Goal: Information Seeking & Learning: Check status

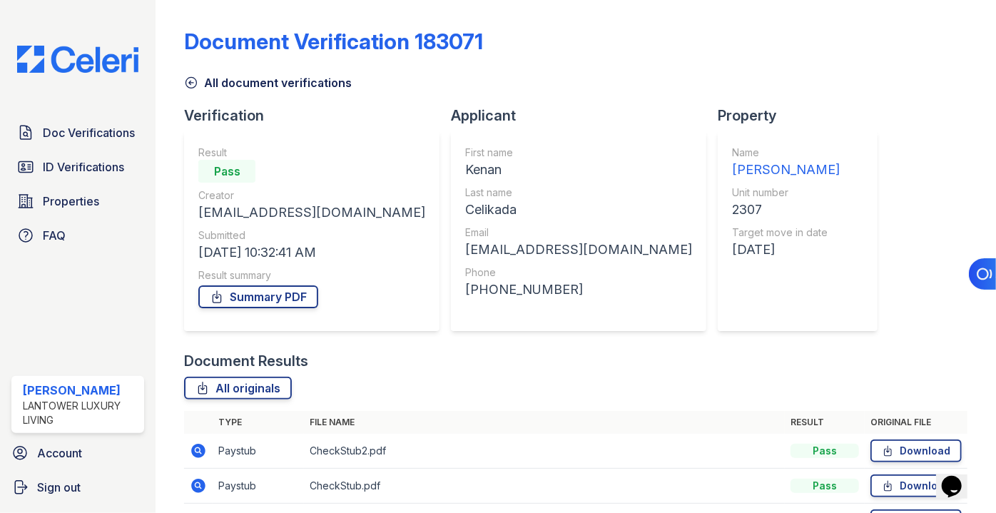
scroll to position [87, 0]
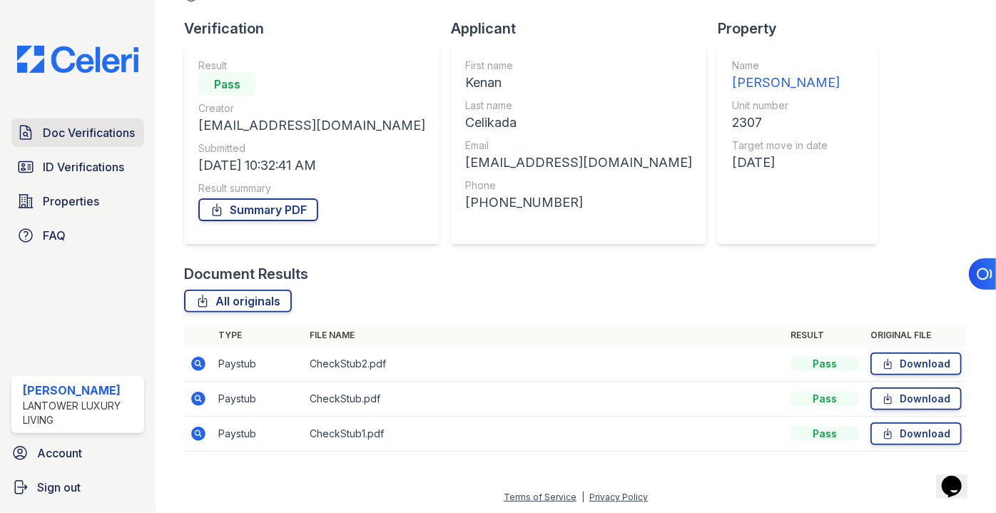
click at [96, 134] on span "Doc Verifications" at bounding box center [89, 132] width 92 height 17
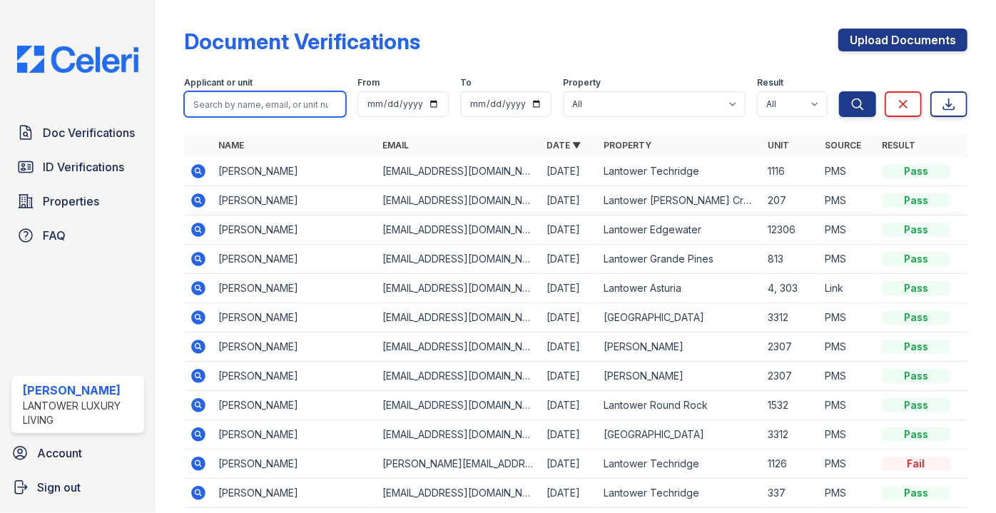
click at [246, 104] on input "search" at bounding box center [265, 104] width 162 height 26
type input "daniel"
click at [839, 91] on button "Search" at bounding box center [857, 104] width 37 height 26
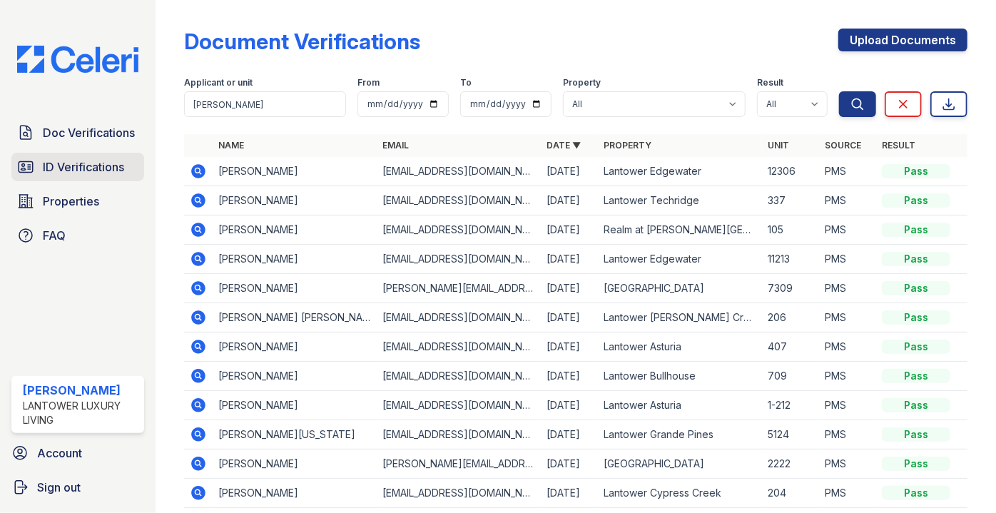
click at [78, 162] on span "ID Verifications" at bounding box center [83, 166] width 81 height 17
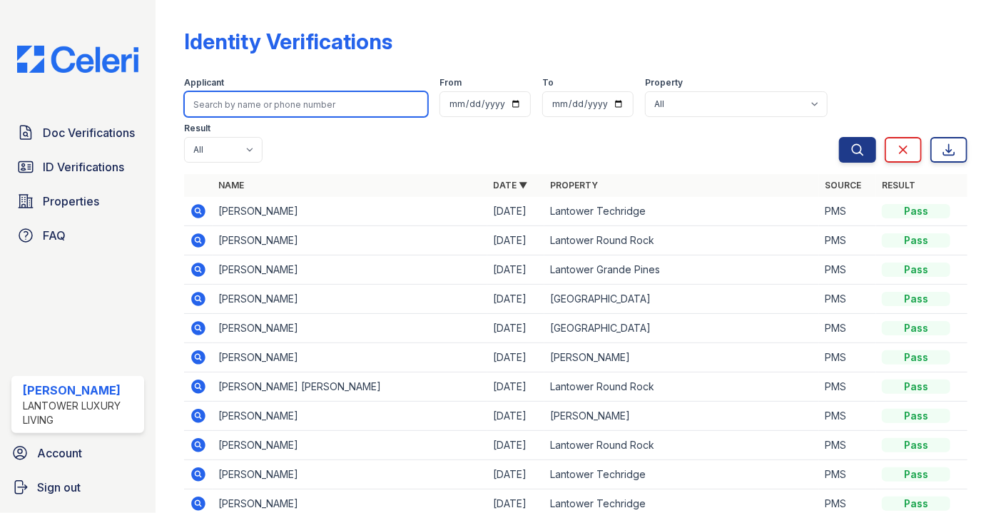
click at [249, 106] on input "search" at bounding box center [306, 104] width 244 height 26
type input "daniel ro"
click at [839, 137] on button "Search" at bounding box center [857, 150] width 37 height 26
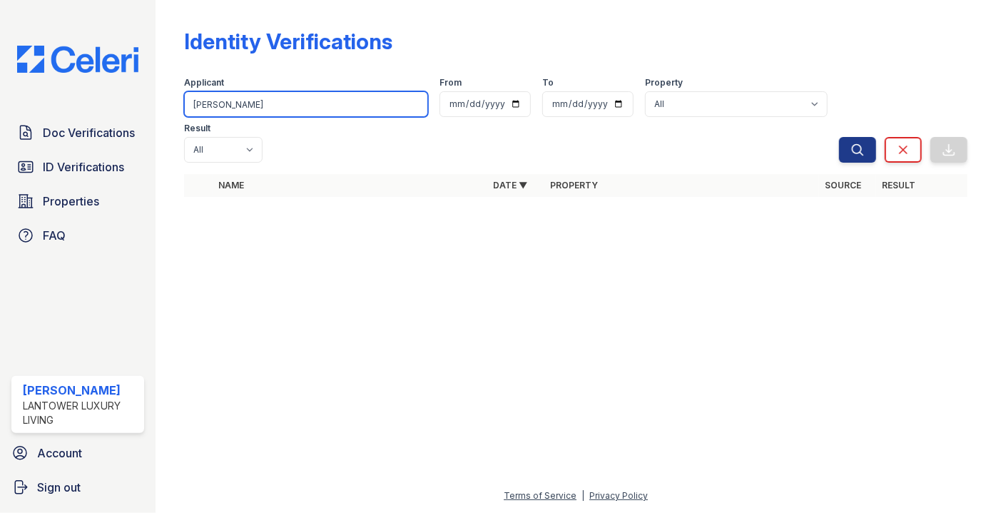
click at [249, 106] on input "daniel ro" at bounding box center [306, 104] width 244 height 26
type input "daniel"
click at [839, 137] on button "Search" at bounding box center [857, 150] width 37 height 26
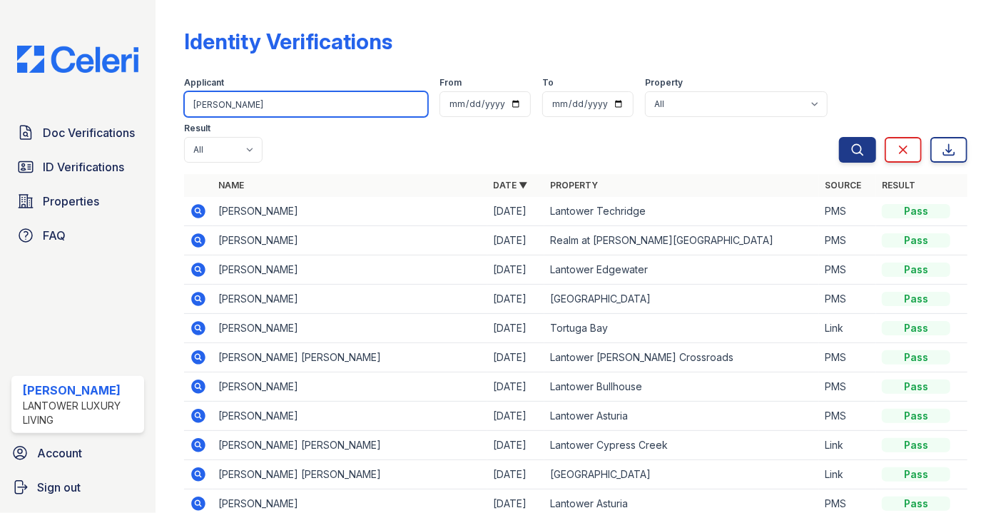
click at [252, 99] on input "daniel" at bounding box center [306, 104] width 244 height 26
type input "danieljonath"
click at [839, 137] on button "Search" at bounding box center [857, 150] width 37 height 26
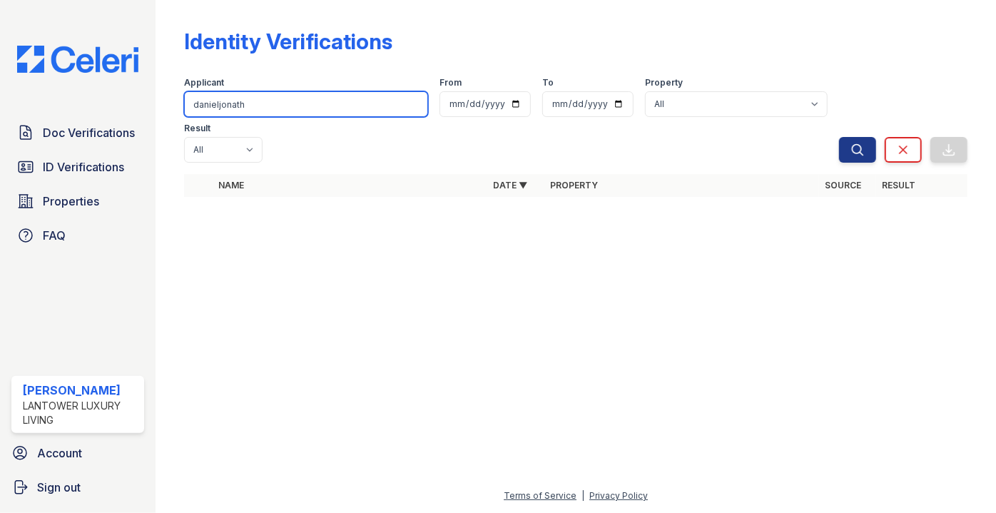
drag, startPoint x: 264, startPoint y: 108, endPoint x: 17, endPoint y: 106, distance: 247.0
click at [22, 109] on div "Doc Verifications ID Verifications Properties FAQ Paola Materan Orozco Lantower…" at bounding box center [498, 256] width 996 height 513
type input "jonath"
click at [839, 137] on button "Search" at bounding box center [857, 150] width 37 height 26
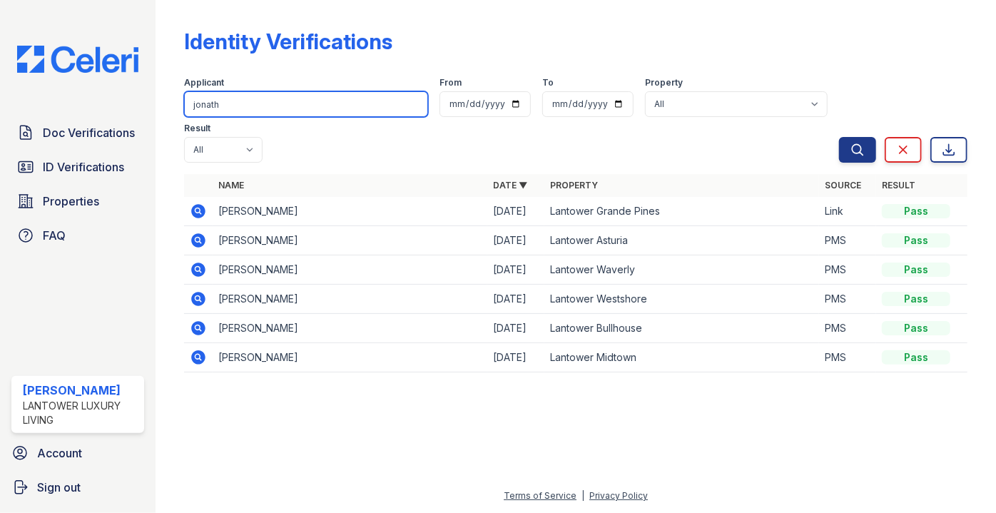
drag, startPoint x: 222, startPoint y: 104, endPoint x: 172, endPoint y: 107, distance: 50.0
click at [178, 108] on div "Identity Verifications Filter Applicant jonath From To Property All Lantower Am…" at bounding box center [576, 256] width 841 height 513
type input "flores"
click at [839, 137] on button "Search" at bounding box center [857, 150] width 37 height 26
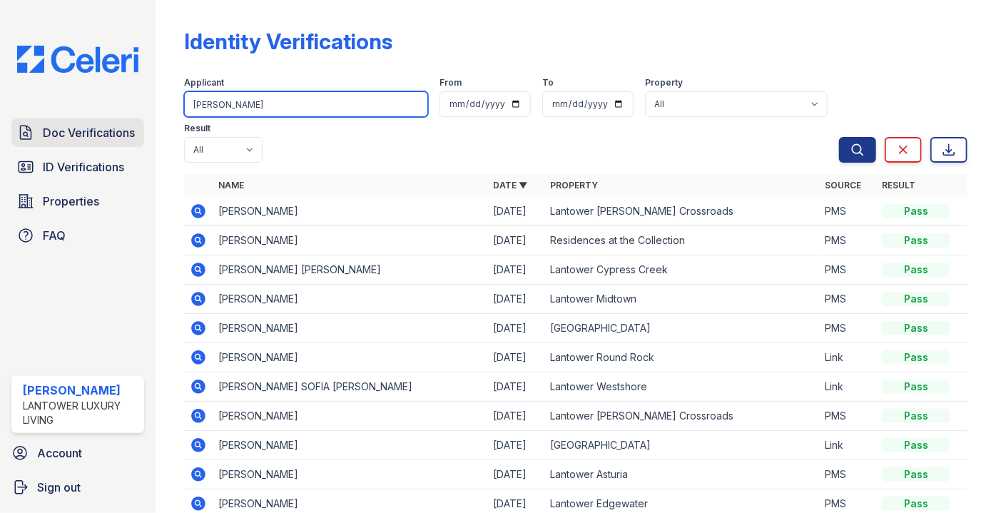
drag, startPoint x: 232, startPoint y: 104, endPoint x: 131, endPoint y: 121, distance: 102.1
click at [135, 119] on div "Doc Verifications ID Verifications Properties FAQ Paola Materan Orozco Lantower…" at bounding box center [498, 256] width 996 height 513
type input "tava"
click at [839, 137] on button "Search" at bounding box center [857, 150] width 37 height 26
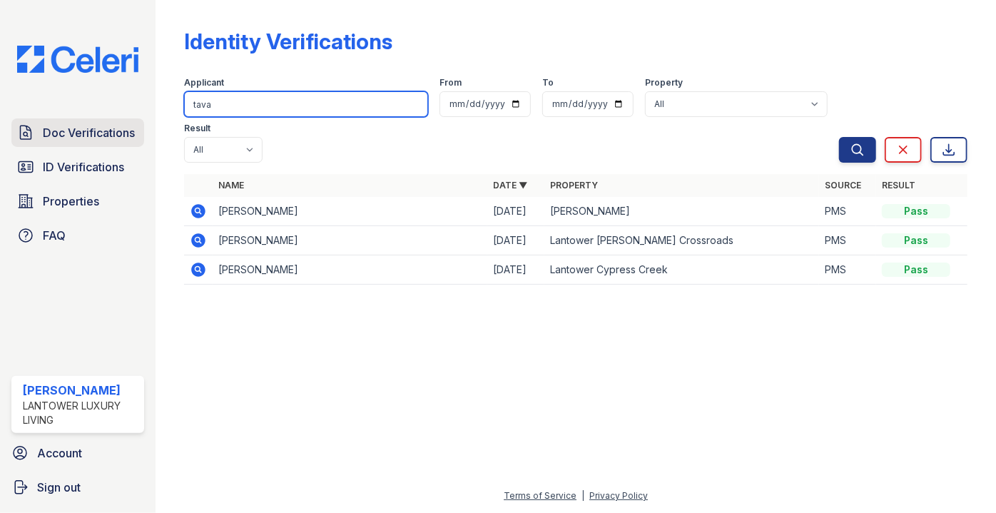
drag, startPoint x: 215, startPoint y: 116, endPoint x: 135, endPoint y: 122, distance: 80.2
click at [135, 122] on div "Doc Verifications ID Verifications Properties FAQ Paola Materan Orozco Lantower…" at bounding box center [498, 256] width 996 height 513
type input "dai"
click at [839, 137] on button "Search" at bounding box center [857, 150] width 37 height 26
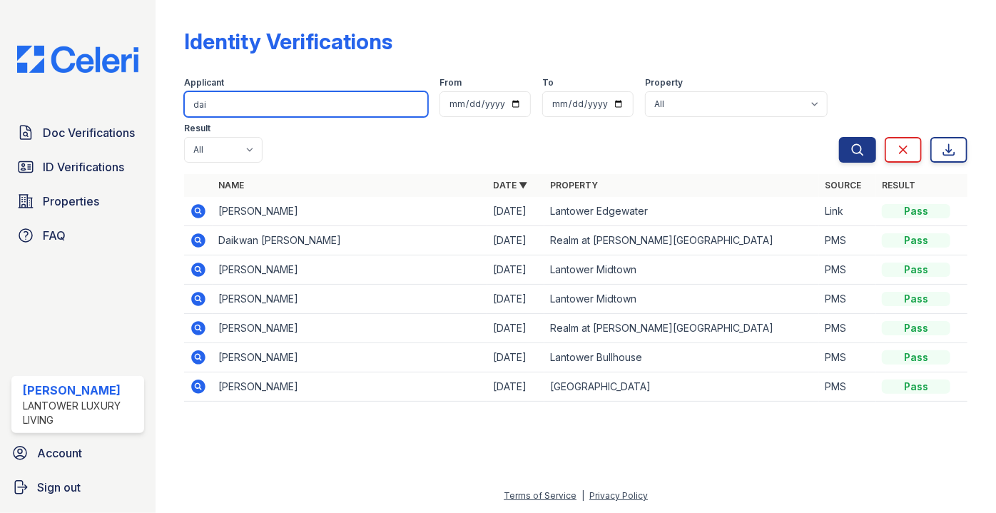
drag, startPoint x: 297, startPoint y: 118, endPoint x: 240, endPoint y: 102, distance: 59.2
click at [240, 102] on form "Applicant dai From To Property All Lantower Ambrosio Lantower Asturia Lantower …" at bounding box center [576, 117] width 784 height 103
drag, startPoint x: 240, startPoint y: 102, endPoint x: 71, endPoint y: 101, distance: 168.5
click at [80, 98] on div "Doc Verifications ID Verifications Properties FAQ Paola Materan Orozco Lantower…" at bounding box center [498, 256] width 996 height 513
type input "olive"
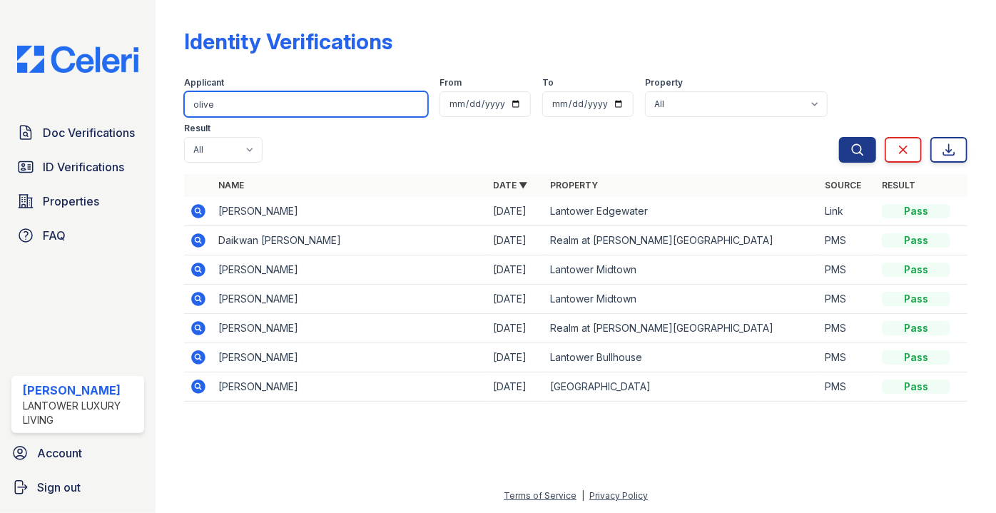
click at [839, 137] on button "Search" at bounding box center [857, 150] width 37 height 26
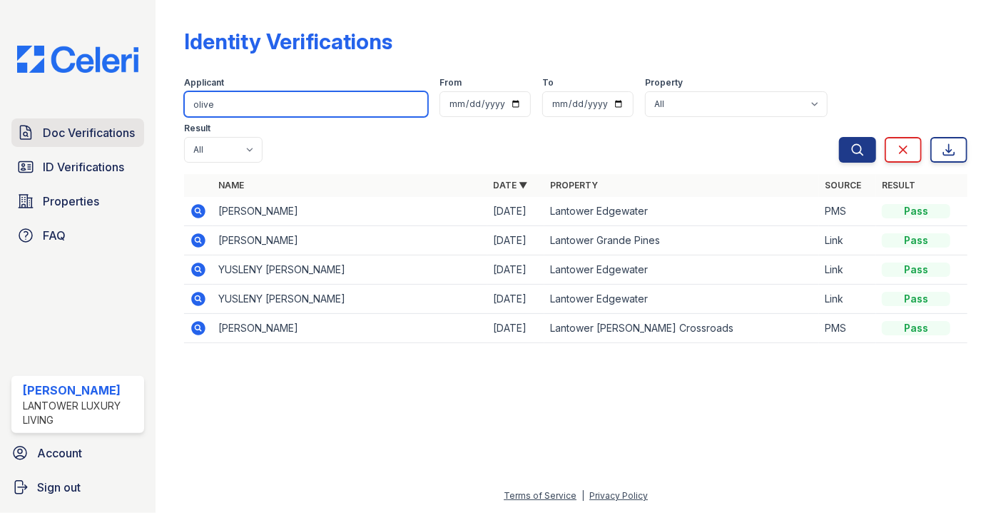
drag, startPoint x: 222, startPoint y: 93, endPoint x: 128, endPoint y: 118, distance: 96.8
click at [129, 111] on div "Doc Verifications ID Verifications Properties FAQ Paola Materan Orozco Lantower…" at bounding box center [498, 256] width 996 height 513
type input "sain"
click at [839, 137] on button "Search" at bounding box center [857, 150] width 37 height 26
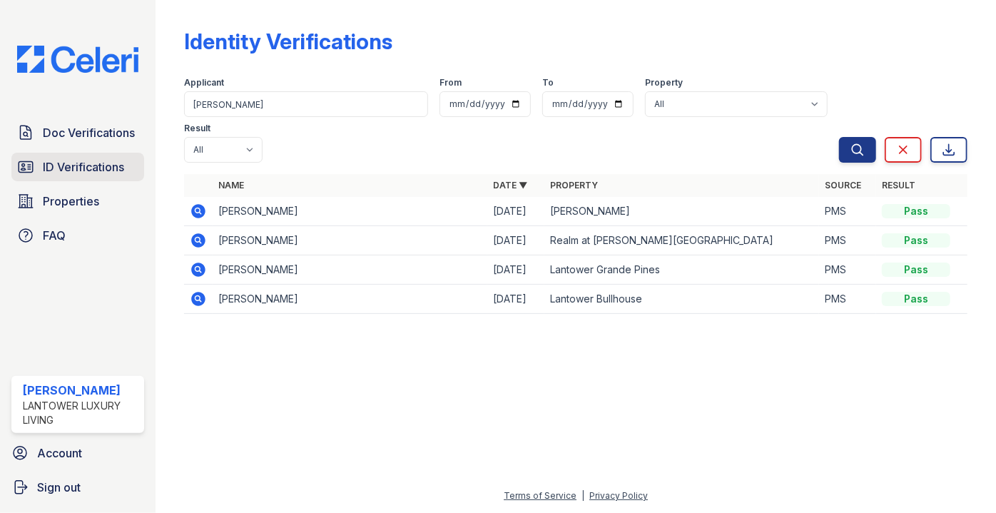
click at [82, 170] on span "ID Verifications" at bounding box center [83, 166] width 81 height 17
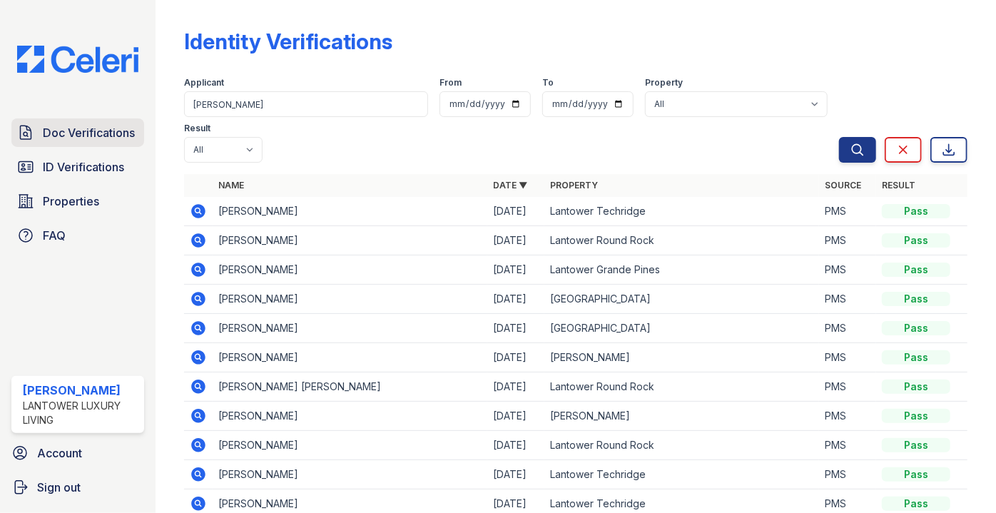
click at [84, 136] on span "Doc Verifications" at bounding box center [89, 132] width 92 height 17
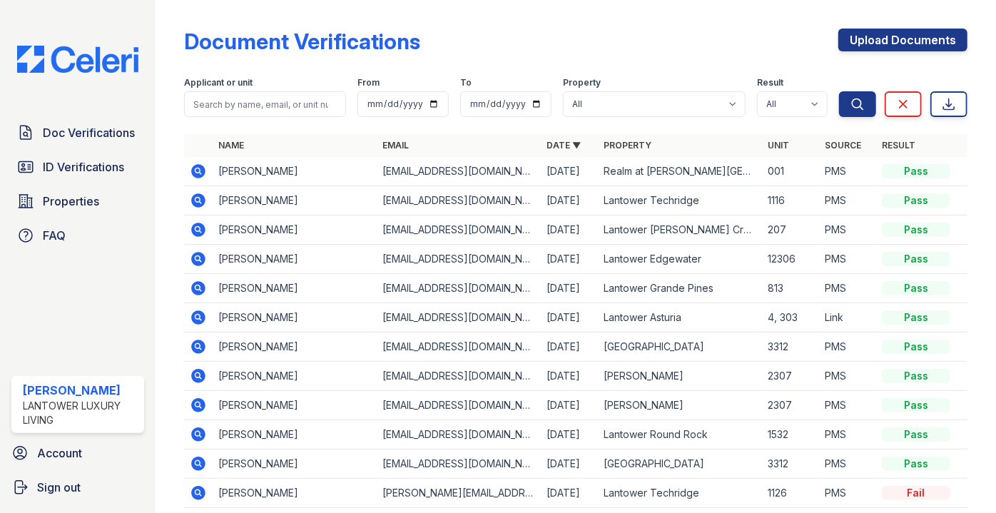
click at [210, 108] on input "search" at bounding box center [265, 104] width 162 height 26
type input "saine"
click at [839, 91] on button "Search" at bounding box center [857, 104] width 37 height 26
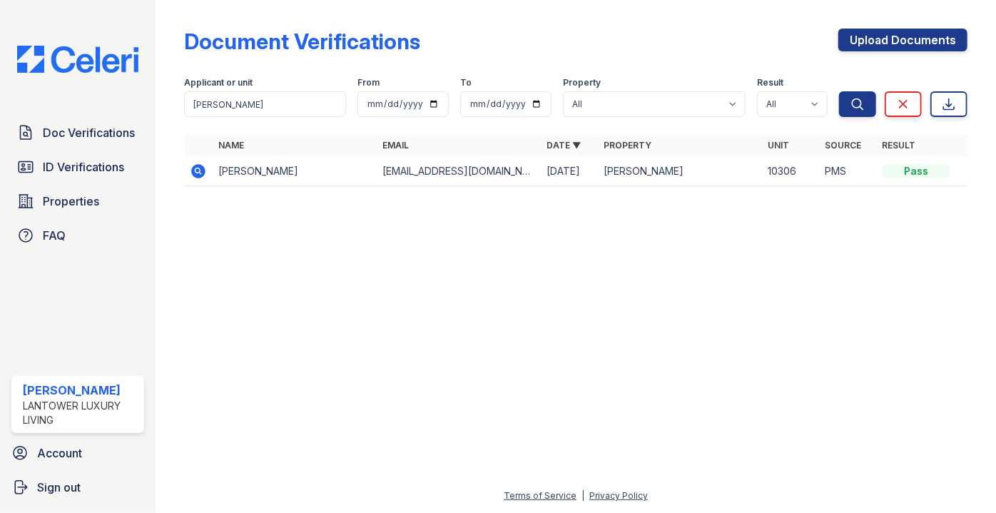
click at [203, 171] on td at bounding box center [198, 171] width 29 height 29
click at [201, 171] on icon at bounding box center [199, 171] width 14 height 14
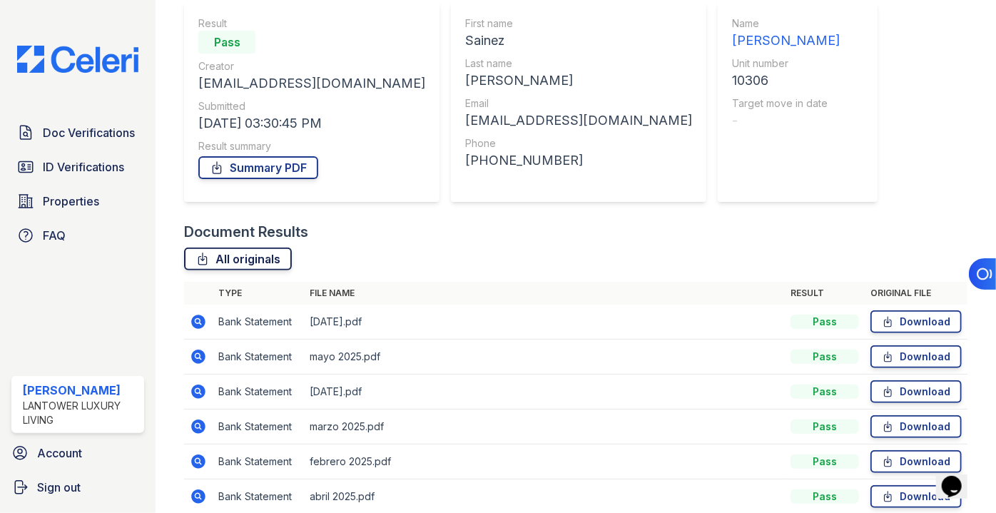
click at [243, 260] on link "All originals" at bounding box center [238, 259] width 108 height 23
click at [84, 161] on span "ID Verifications" at bounding box center [83, 166] width 81 height 17
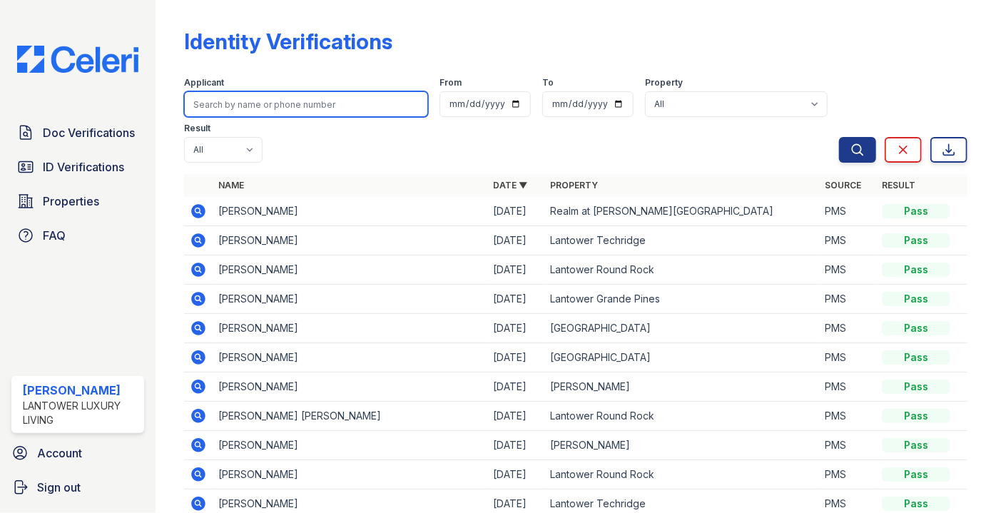
click at [266, 95] on input "search" at bounding box center [306, 104] width 244 height 26
type input "natali"
click at [839, 137] on button "Search" at bounding box center [857, 150] width 37 height 26
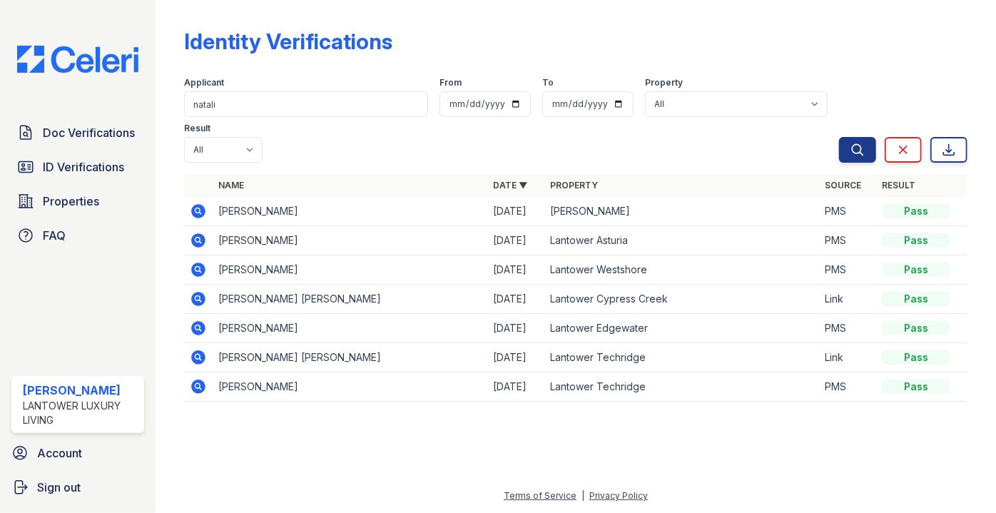
click at [194, 204] on icon at bounding box center [199, 211] width 14 height 14
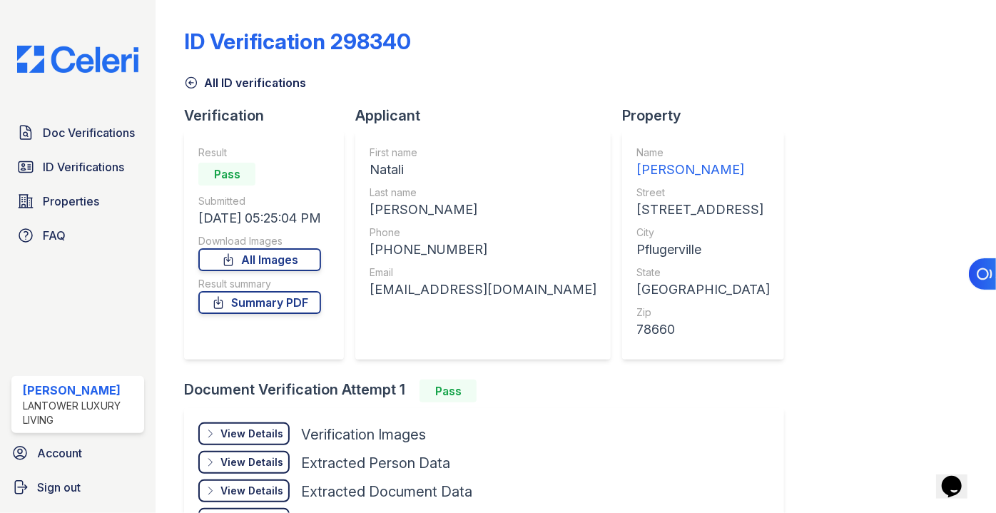
scroll to position [103, 0]
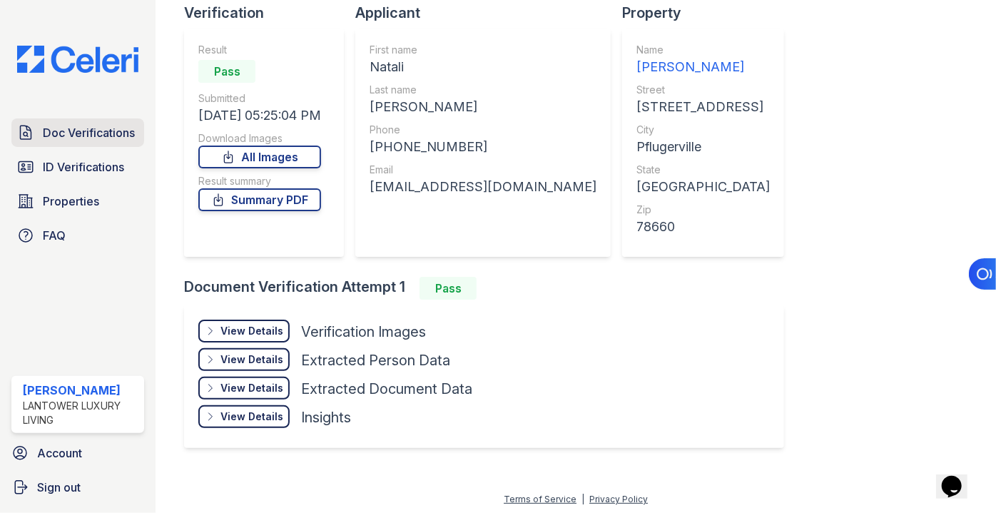
click at [89, 138] on span "Doc Verifications" at bounding box center [89, 132] width 92 height 17
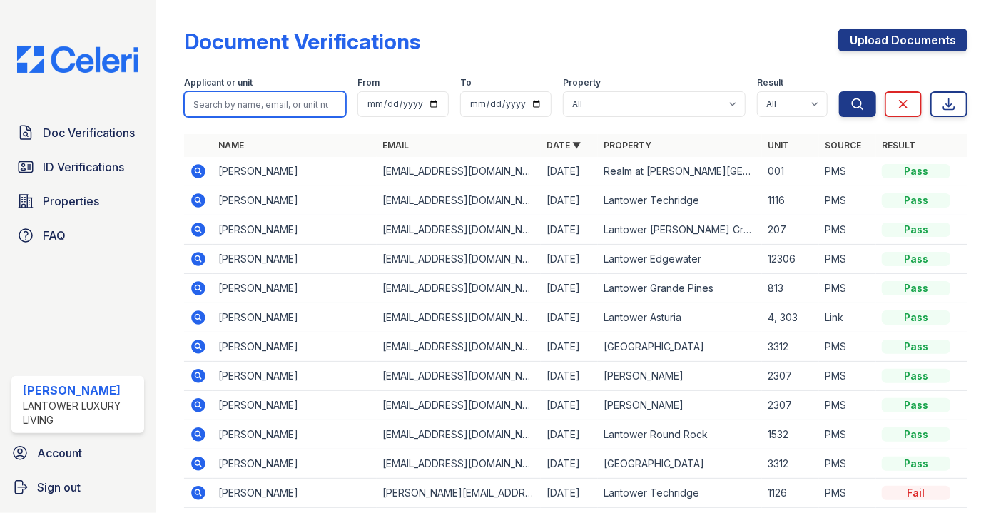
click at [264, 101] on input "search" at bounding box center [265, 104] width 162 height 26
type input "palmer"
click at [839, 91] on button "Search" at bounding box center [857, 104] width 37 height 26
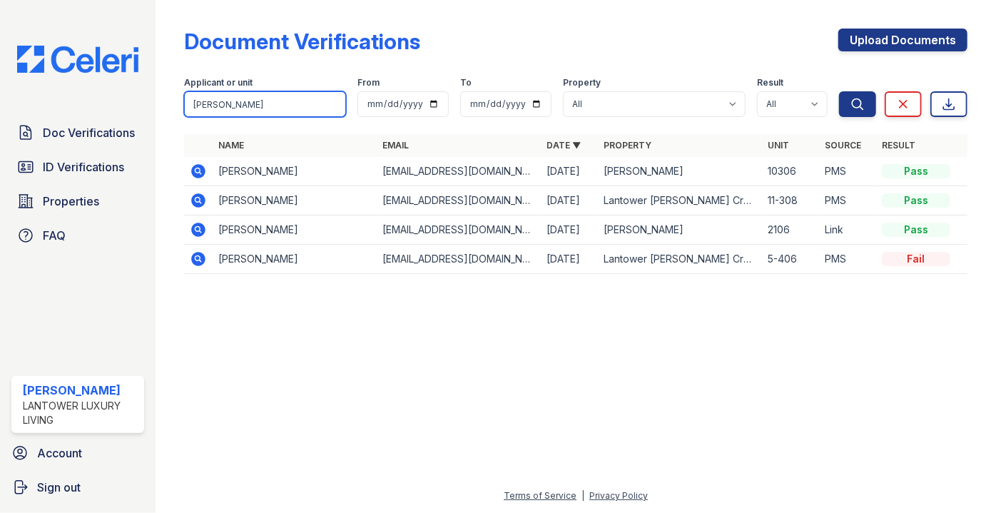
drag, startPoint x: 257, startPoint y: 111, endPoint x: 178, endPoint y: 99, distance: 79.6
click at [178, 99] on div "Document Verifications Upload Documents Filter Applicant or unit palmer From To…" at bounding box center [575, 155] width 795 height 311
click at [272, 108] on input "palmer" at bounding box center [265, 104] width 162 height 26
type input "sainex"
click at [839, 91] on button "Search" at bounding box center [857, 104] width 37 height 26
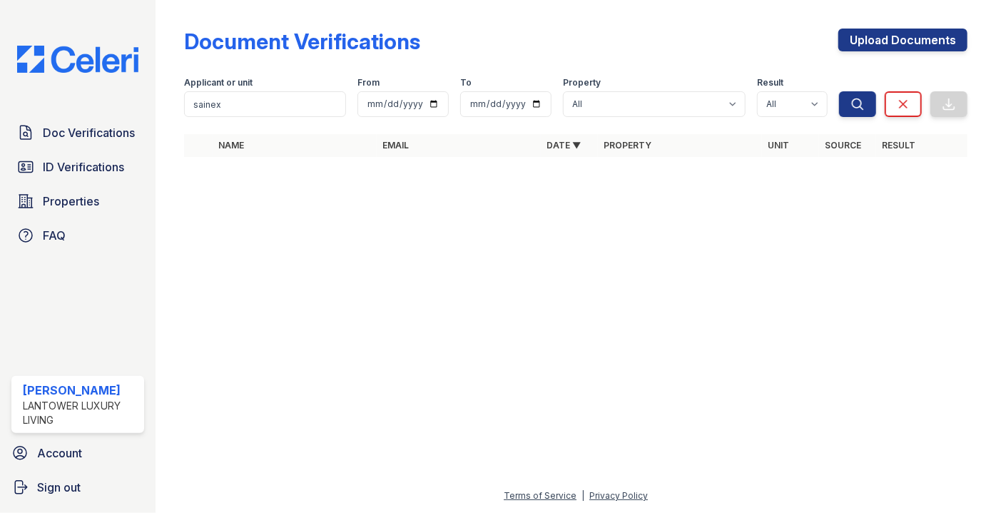
click at [243, 134] on th "Name" at bounding box center [295, 145] width 164 height 23
click at [263, 116] on input "sainex" at bounding box center [265, 104] width 162 height 26
type input "sainez"
click at [839, 91] on button "Search" at bounding box center [857, 104] width 37 height 26
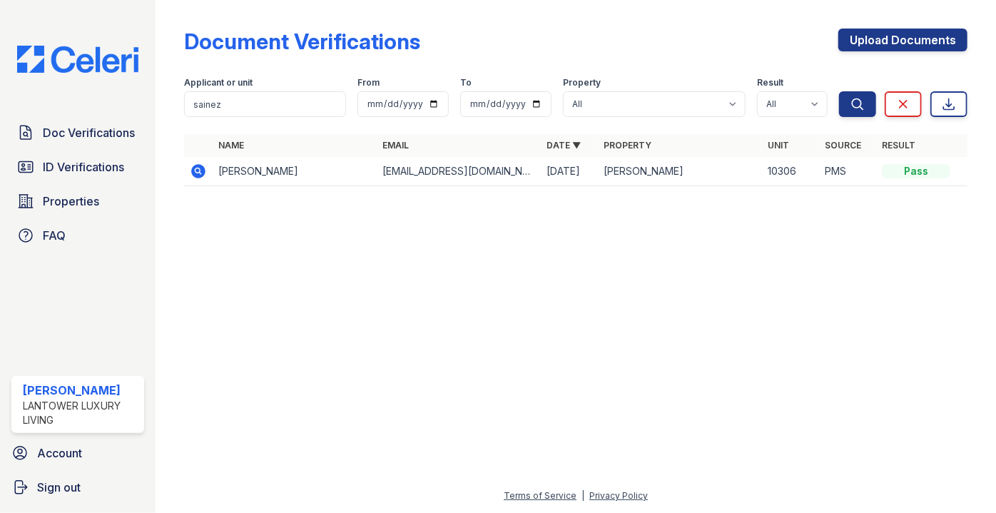
click at [190, 171] on td at bounding box center [198, 171] width 29 height 29
click at [193, 175] on icon at bounding box center [198, 171] width 17 height 17
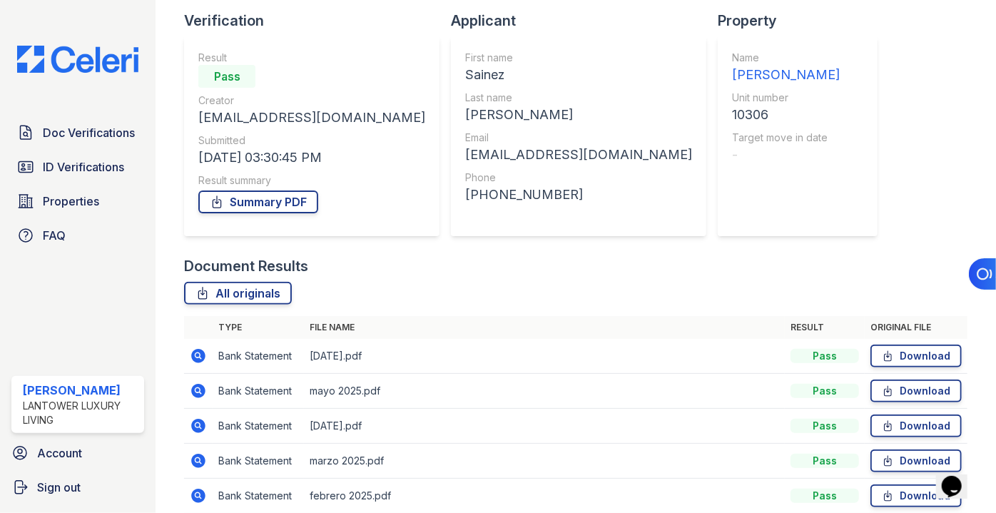
scroll to position [192, 0]
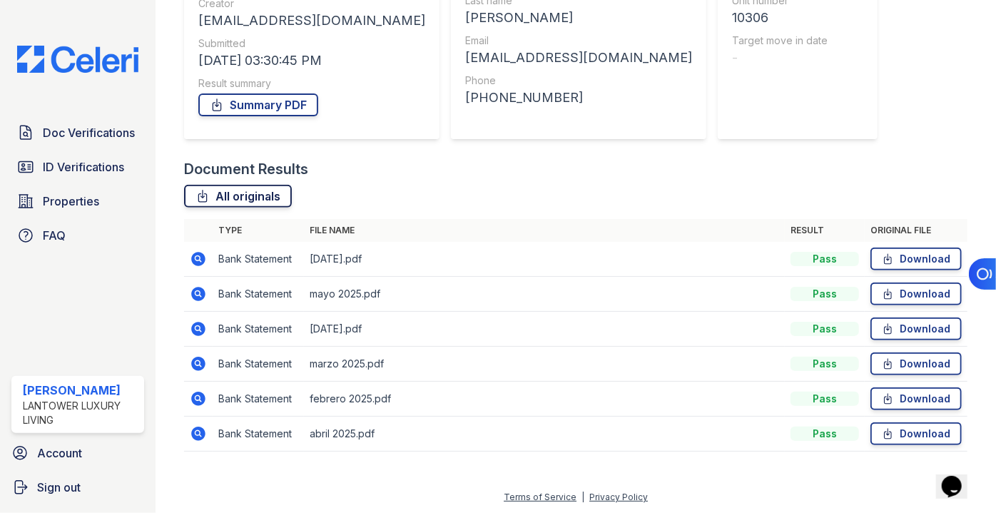
click at [266, 201] on link "All originals" at bounding box center [238, 196] width 108 height 23
click at [79, 168] on span "ID Verifications" at bounding box center [83, 166] width 81 height 17
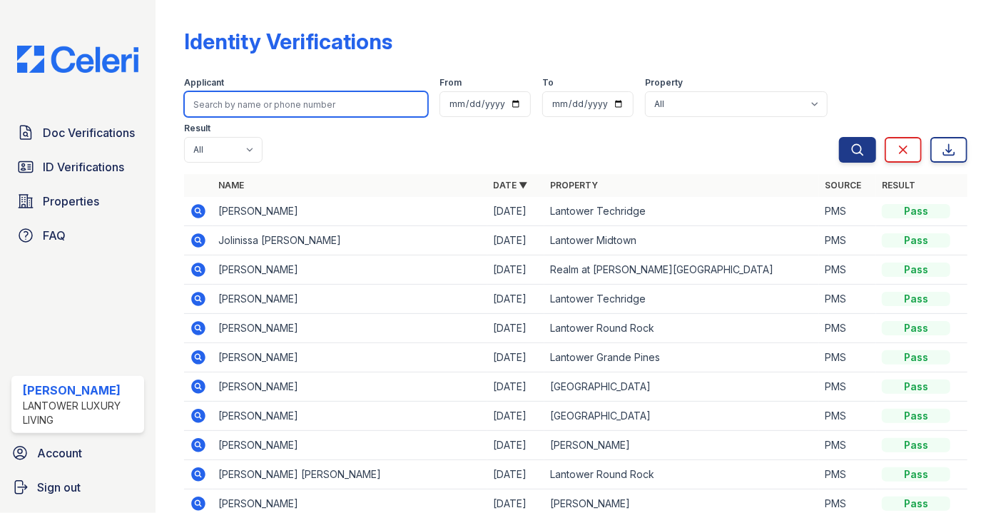
click at [236, 96] on input "search" at bounding box center [306, 104] width 244 height 26
type input "derk"
click at [839, 137] on button "Search" at bounding box center [857, 150] width 37 height 26
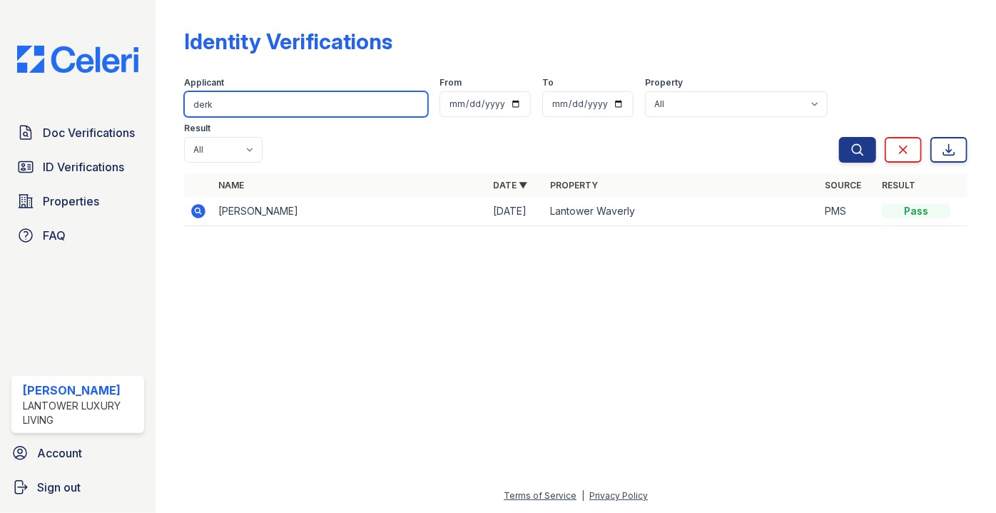
click at [291, 109] on input "derk" at bounding box center [306, 104] width 244 height 26
type input "derik"
click at [839, 137] on button "Search" at bounding box center [857, 150] width 37 height 26
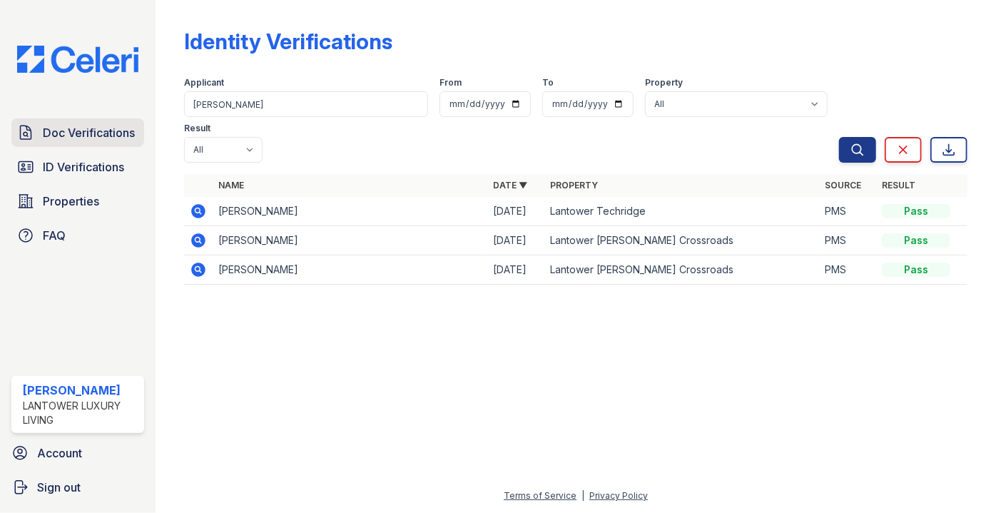
click at [69, 131] on span "Doc Verifications" at bounding box center [89, 132] width 92 height 17
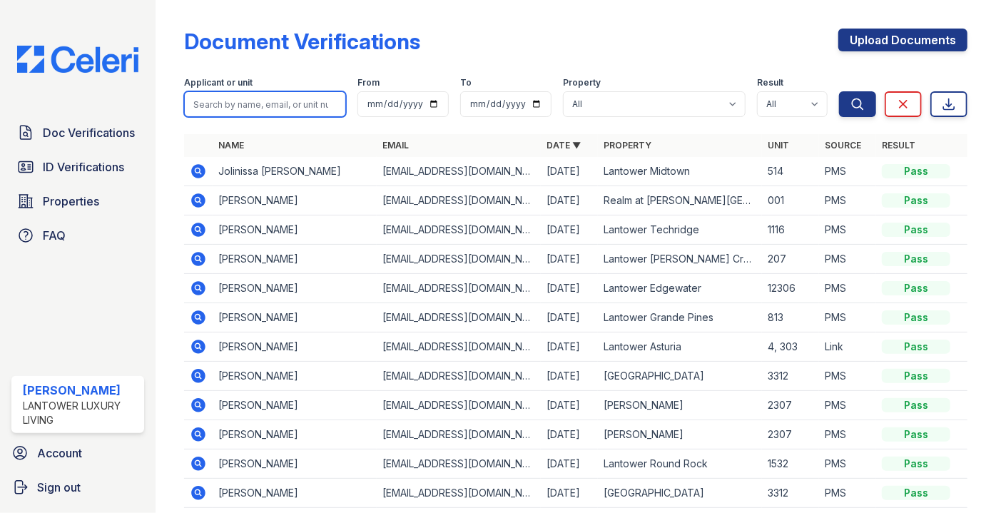
drag, startPoint x: 239, startPoint y: 93, endPoint x: 241, endPoint y: 100, distance: 7.5
click at [237, 95] on input "search" at bounding box center [265, 104] width 162 height 26
type input "derik"
click at [839, 91] on button "Search" at bounding box center [857, 104] width 37 height 26
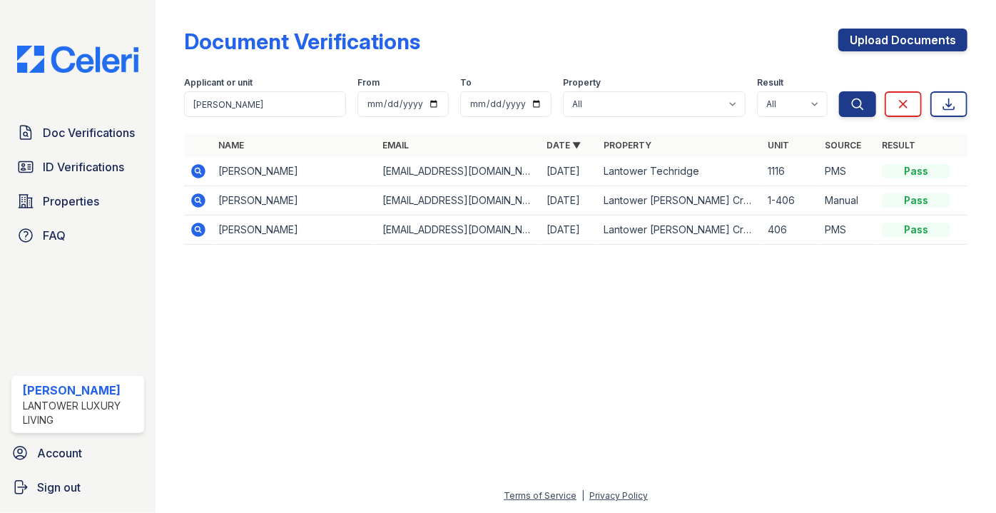
click at [186, 169] on td at bounding box center [198, 171] width 29 height 29
click at [192, 171] on icon at bounding box center [199, 171] width 14 height 14
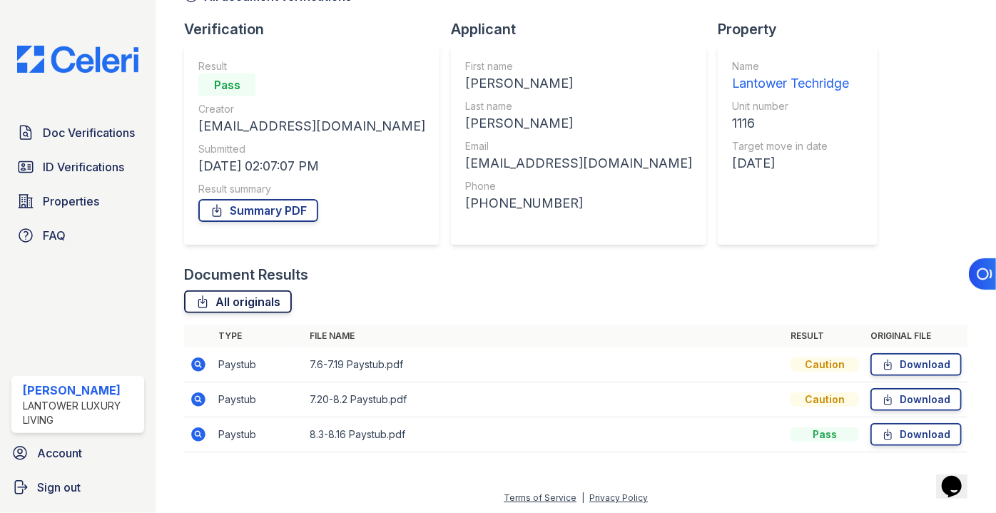
scroll to position [87, 0]
click at [240, 313] on div "All originals Type File name Result Original file Paystub 7.6-7.19 Paystub.pdf …" at bounding box center [576, 378] width 784 height 176
click at [240, 303] on link "All originals" at bounding box center [238, 301] width 108 height 23
drag, startPoint x: 380, startPoint y: 358, endPoint x: 419, endPoint y: 353, distance: 38.8
click at [415, 351] on td "7.6-7.19 Paystub.pdf" at bounding box center [544, 364] width 481 height 35
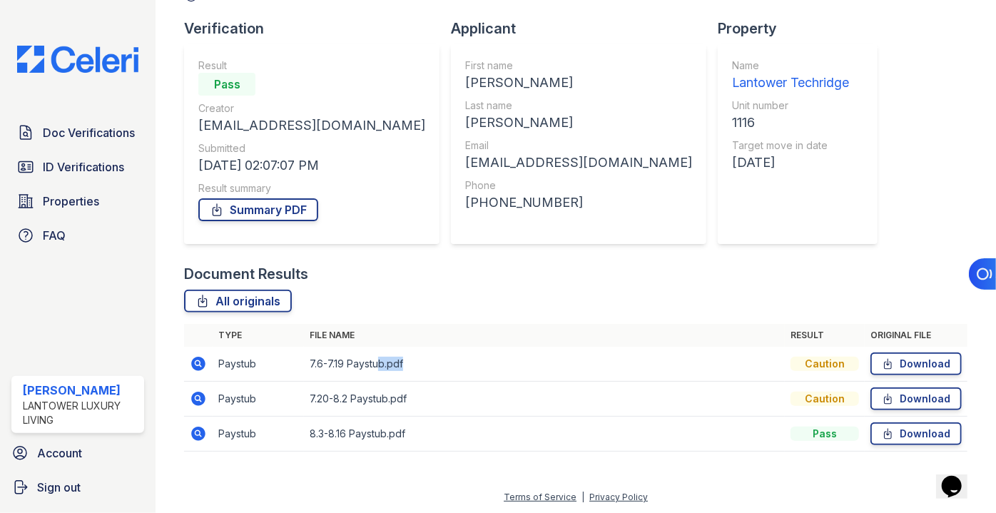
drag, startPoint x: 428, startPoint y: 361, endPoint x: 432, endPoint y: 368, distance: 8.3
click at [428, 362] on td "7.6-7.19 Paystub.pdf" at bounding box center [544, 364] width 481 height 35
drag, startPoint x: 354, startPoint y: 468, endPoint x: 352, endPoint y: 478, distance: 9.5
click at [352, 470] on div "Document Verification 184737 All document verifications Verification Result Pas…" at bounding box center [575, 201] width 795 height 576
click at [384, 476] on div "Document Verification 184737 All document verifications Verification Result Pas…" at bounding box center [575, 201] width 795 height 576
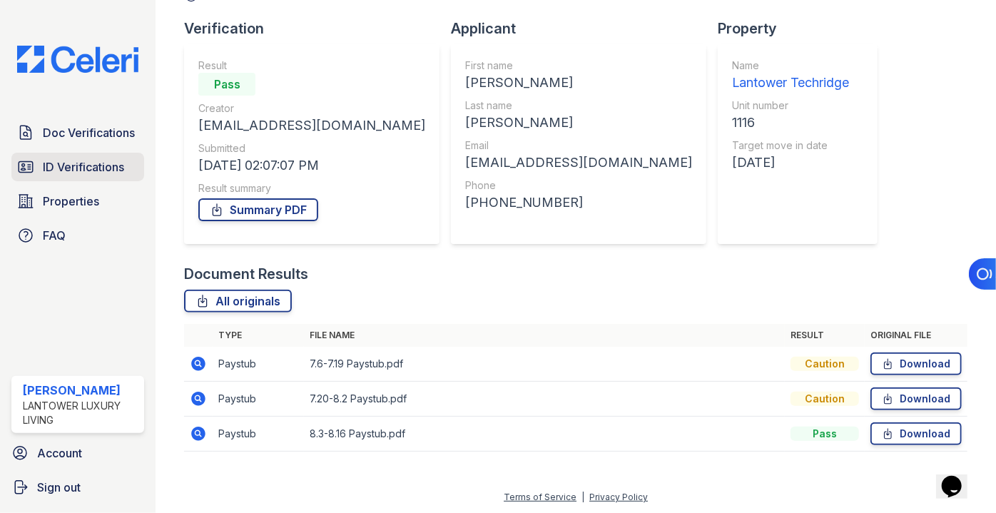
click at [80, 163] on span "ID Verifications" at bounding box center [83, 166] width 81 height 17
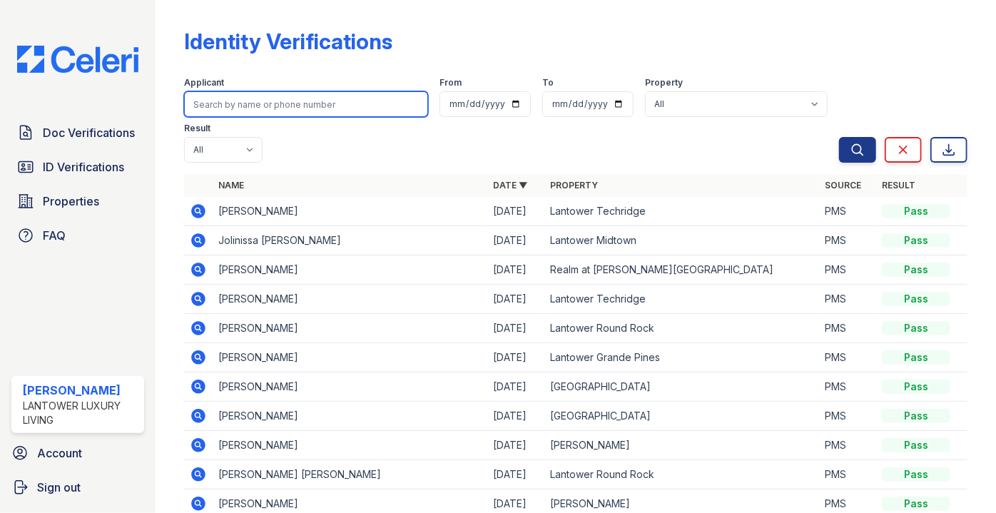
click at [270, 94] on input "search" at bounding box center [306, 104] width 244 height 26
type input "derik"
click at [839, 137] on button "Search" at bounding box center [857, 150] width 37 height 26
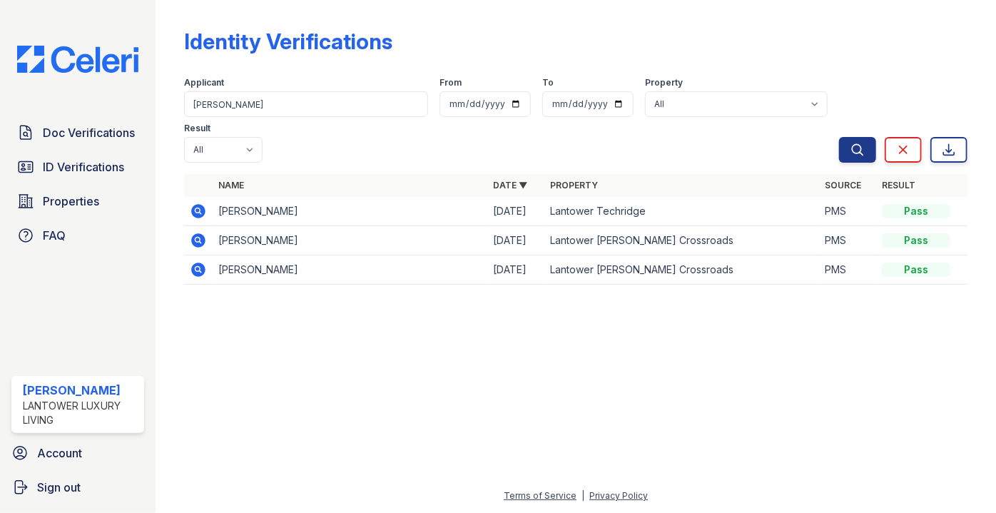
click at [200, 204] on icon at bounding box center [199, 211] width 14 height 14
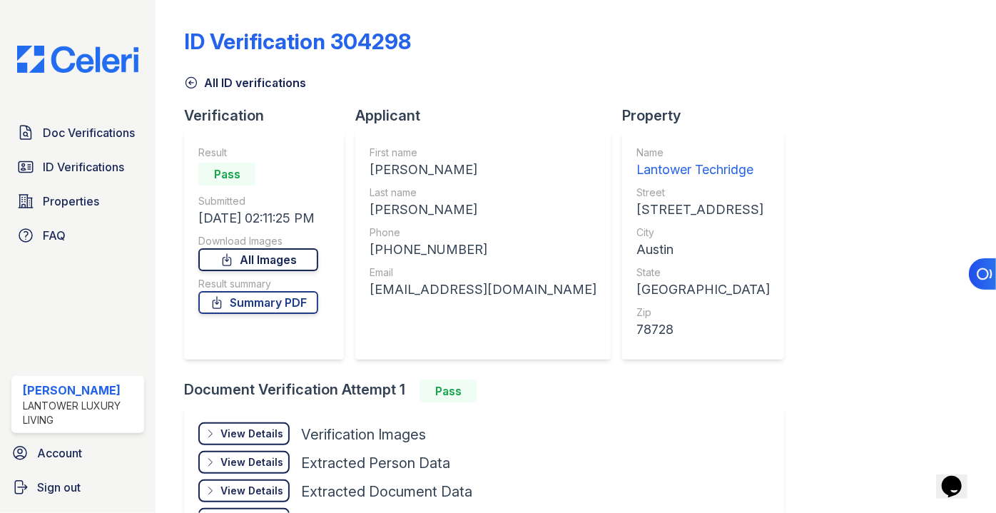
click at [267, 260] on link "All Images" at bounding box center [258, 259] width 120 height 23
click at [76, 168] on span "ID Verifications" at bounding box center [83, 166] width 81 height 17
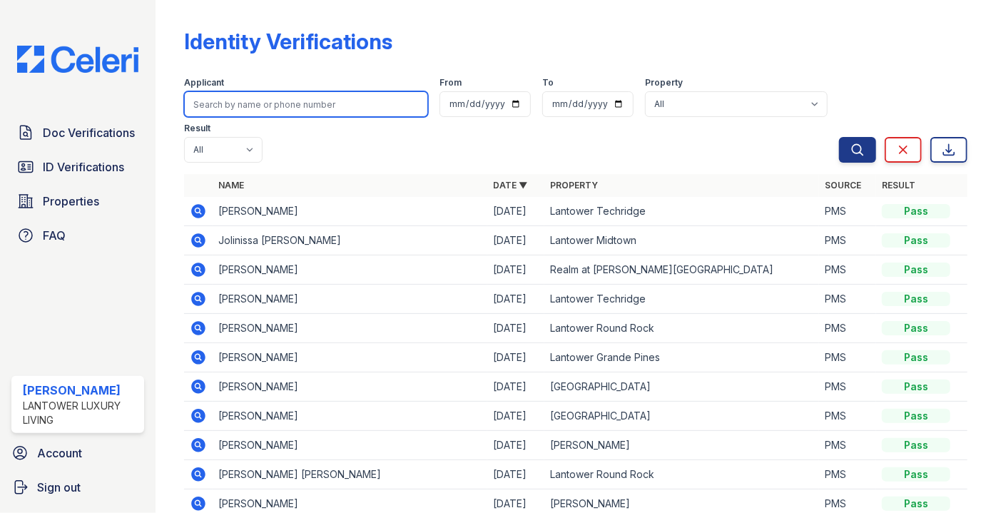
click at [271, 106] on input "search" at bounding box center [306, 104] width 244 height 26
type input "[PERSON_NAME]"
click at [839, 137] on button "Search" at bounding box center [857, 150] width 37 height 26
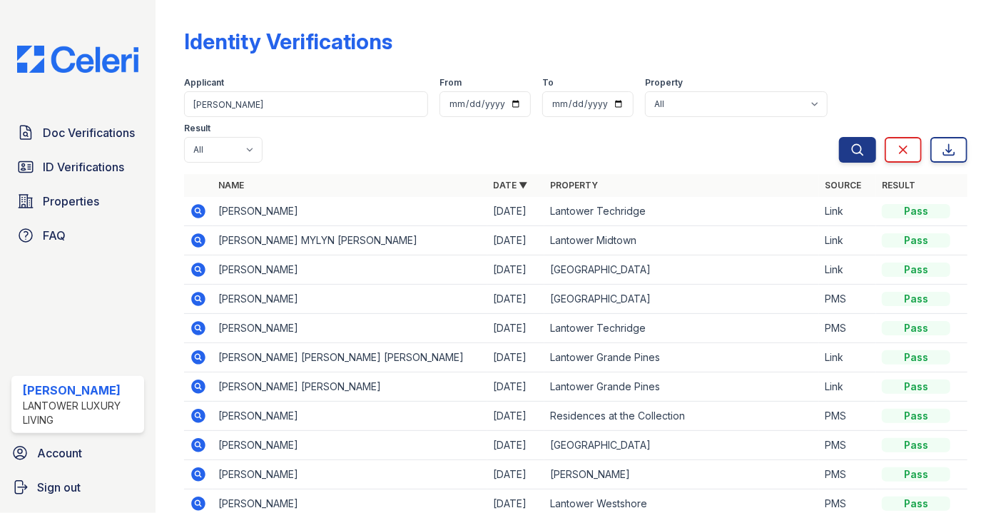
click at [196, 208] on icon at bounding box center [198, 210] width 4 height 4
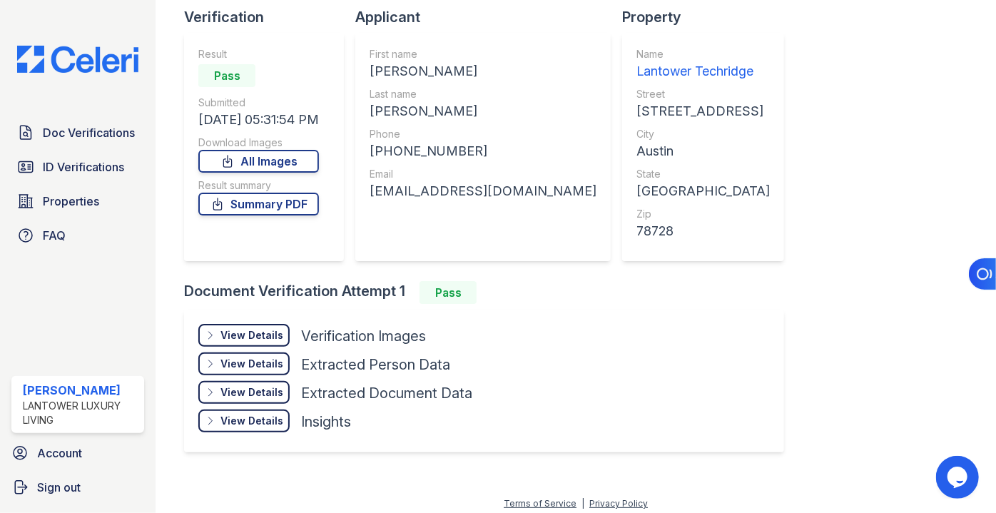
scroll to position [103, 0]
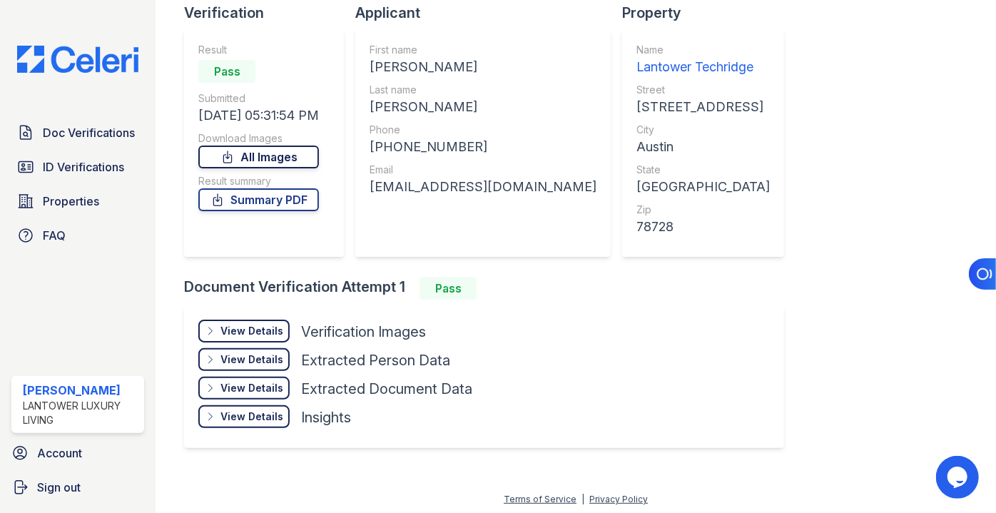
click at [280, 151] on link "All Images" at bounding box center [258, 157] width 121 height 23
click at [266, 201] on link "Summary PDF" at bounding box center [258, 199] width 121 height 23
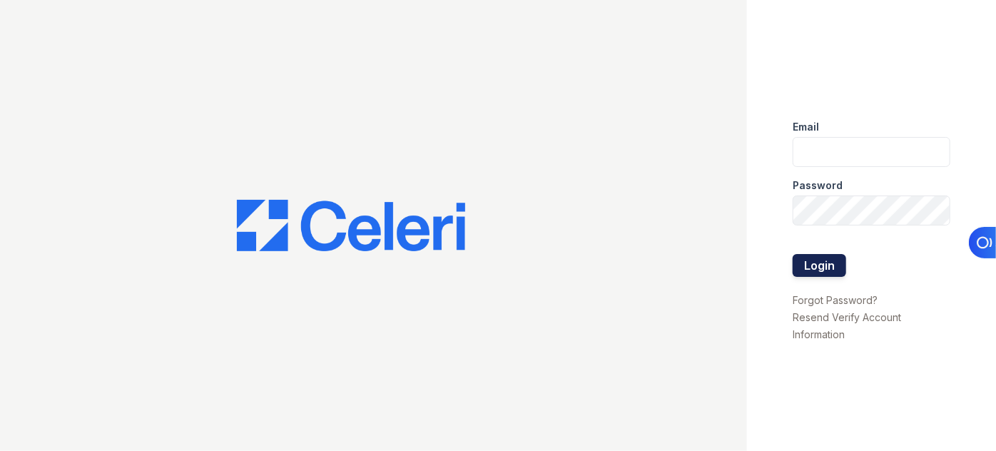
type input "[EMAIL_ADDRESS][DOMAIN_NAME]"
click at [839, 272] on button "Login" at bounding box center [820, 265] width 54 height 23
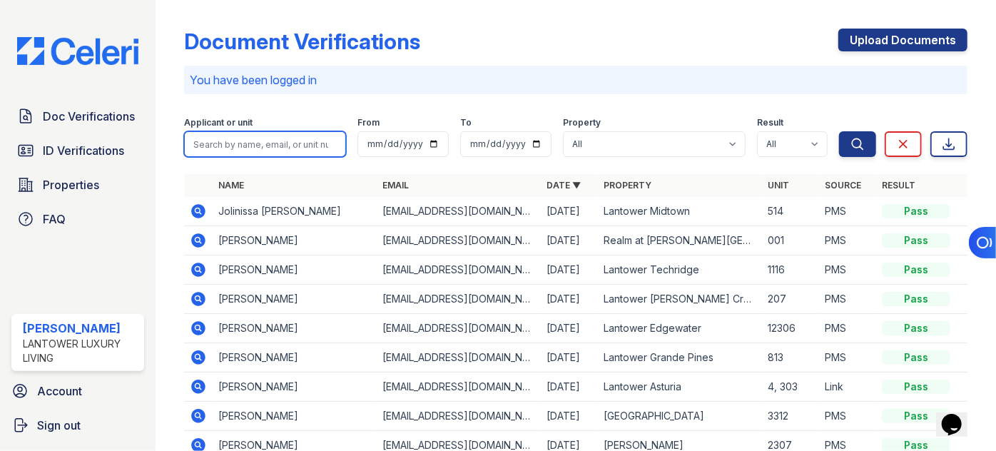
click at [223, 140] on input "search" at bounding box center [265, 144] width 162 height 26
type input "[PERSON_NAME]"
click at [839, 131] on button "Search" at bounding box center [857, 144] width 37 height 26
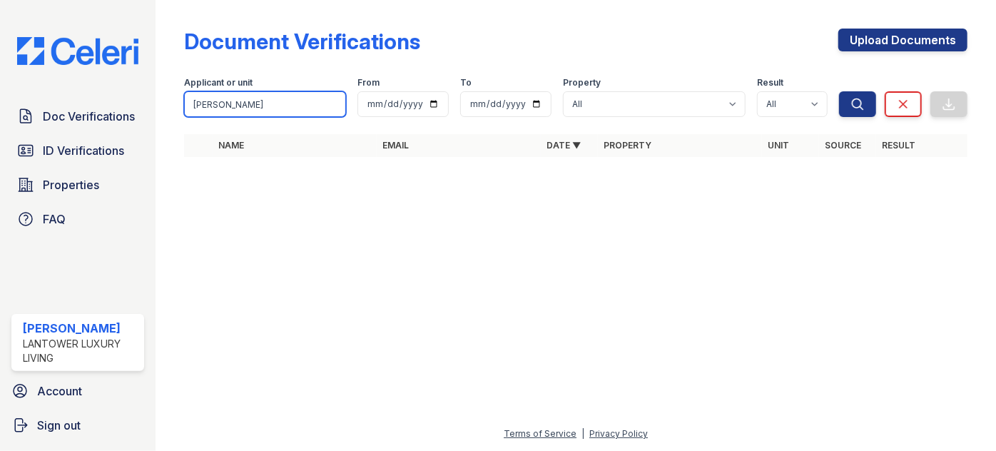
drag, startPoint x: 213, startPoint y: 110, endPoint x: 158, endPoint y: 117, distance: 55.4
click at [158, 117] on div "Document Verifications Upload Documents Filter Applicant or unit [PERSON_NAME] …" at bounding box center [576, 225] width 841 height 451
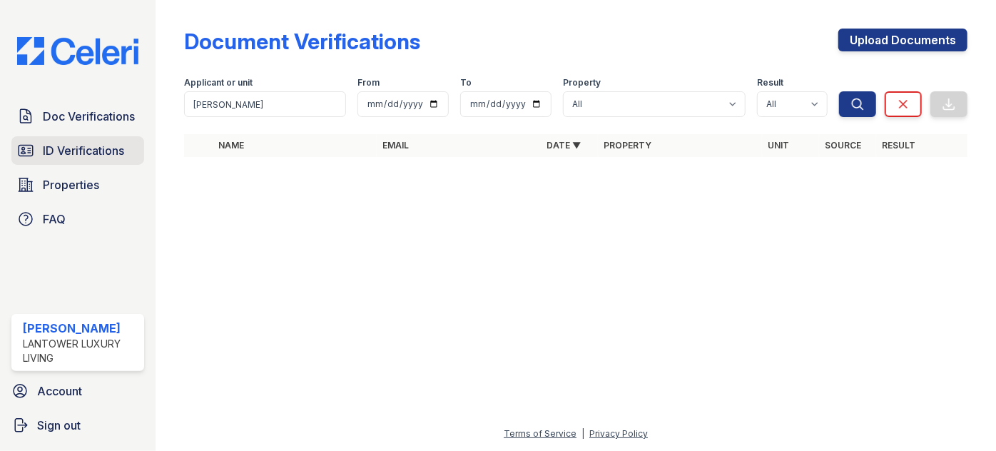
click at [81, 146] on span "ID Verifications" at bounding box center [83, 150] width 81 height 17
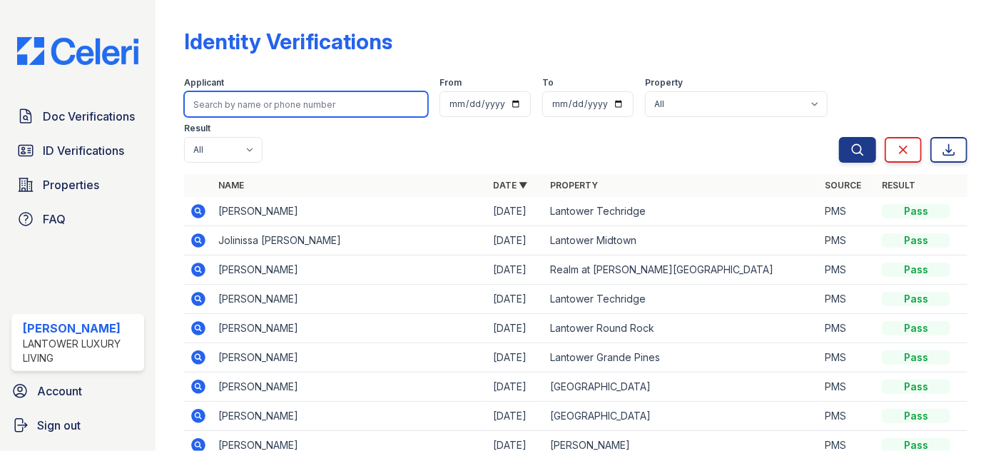
click at [291, 109] on input "search" at bounding box center [306, 104] width 244 height 26
paste input "[PERSON_NAME]"
type input "[PERSON_NAME]"
click at [839, 137] on button "Search" at bounding box center [857, 150] width 37 height 26
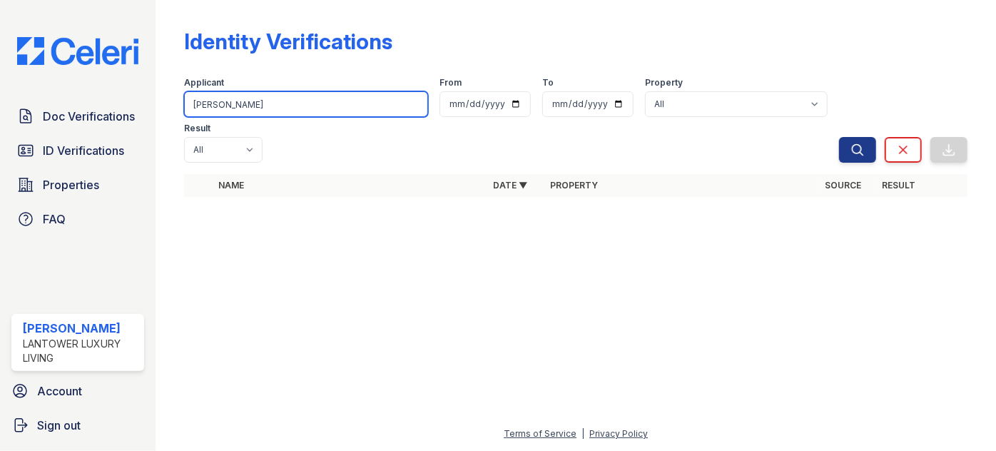
drag, startPoint x: 251, startPoint y: 99, endPoint x: 153, endPoint y: 85, distance: 98.7
click at [147, 97] on div "Doc Verifications ID Verifications Properties FAQ [PERSON_NAME] Lantower Luxury…" at bounding box center [498, 225] width 996 height 451
type input "yenisei"
click at [839, 137] on button "Search" at bounding box center [857, 150] width 37 height 26
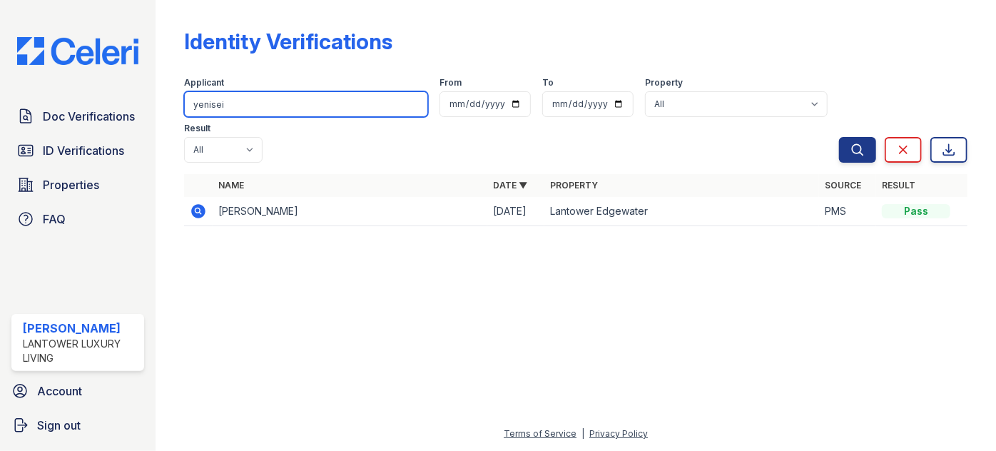
drag, startPoint x: 240, startPoint y: 99, endPoint x: 157, endPoint y: 99, distance: 82.8
click at [158, 99] on div "Identity Verifications Filter Applicant yenisei From To Property All Lantower […" at bounding box center [576, 225] width 841 height 451
type input "yuniesky"
click at [839, 137] on button "Search" at bounding box center [857, 150] width 37 height 26
drag, startPoint x: 196, startPoint y: 108, endPoint x: 133, endPoint y: 116, distance: 63.2
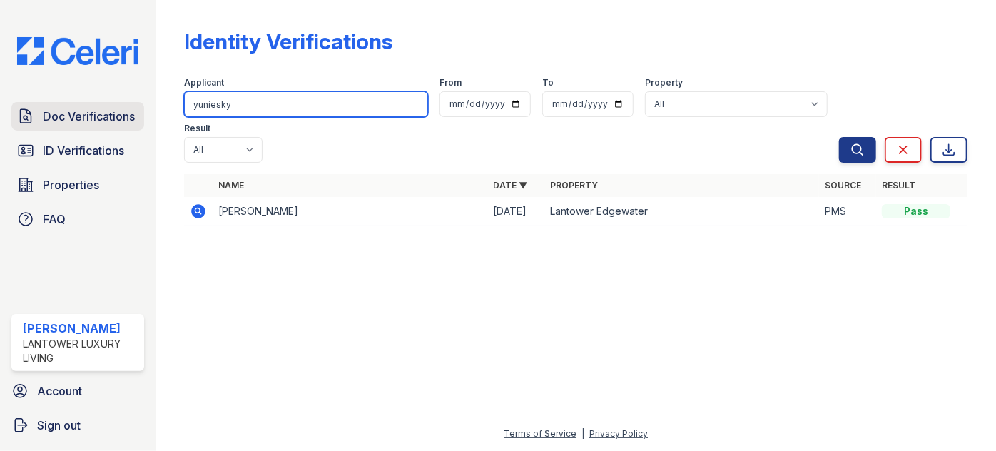
click at [133, 115] on div "Doc Verifications ID Verifications Properties FAQ [PERSON_NAME] Lantower Luxury…" at bounding box center [498, 225] width 996 height 451
type input "yordan"
click at [839, 137] on button "Search" at bounding box center [857, 150] width 37 height 26
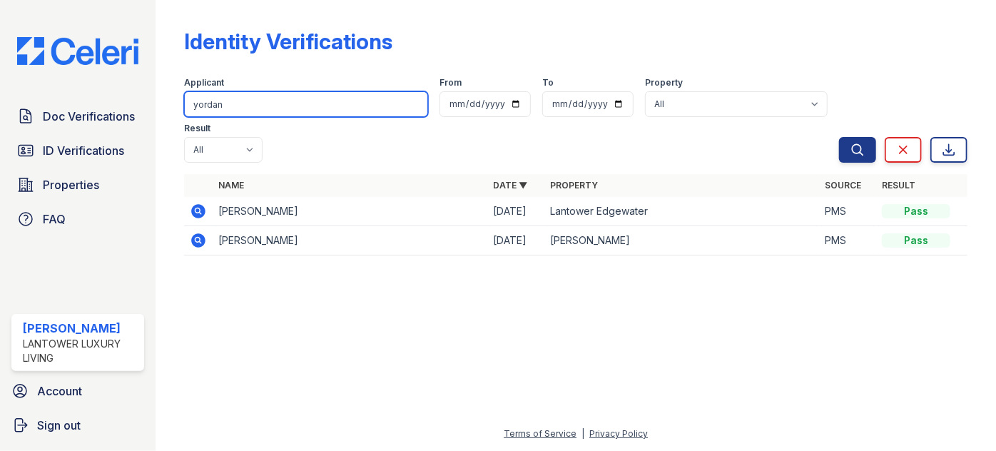
click at [265, 100] on input "yordan" at bounding box center [306, 104] width 244 height 26
type input "yordanys"
click at [839, 137] on button "Search" at bounding box center [857, 150] width 37 height 26
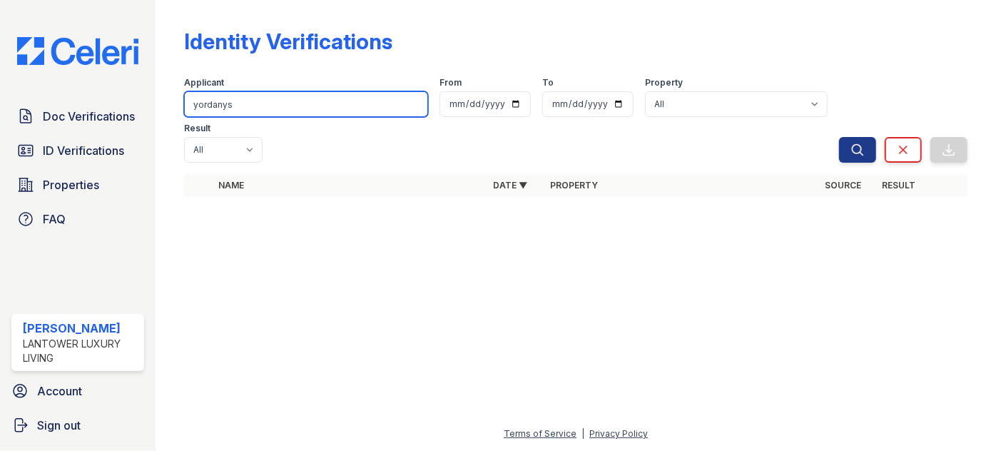
drag, startPoint x: 275, startPoint y: 93, endPoint x: 166, endPoint y: 111, distance: 110.0
click at [154, 113] on div "Doc Verifications ID Verifications Properties FAQ [PERSON_NAME] Lantower Luxury…" at bounding box center [498, 225] width 996 height 451
type input "ayalen"
click at [839, 137] on button "Search" at bounding box center [857, 150] width 37 height 26
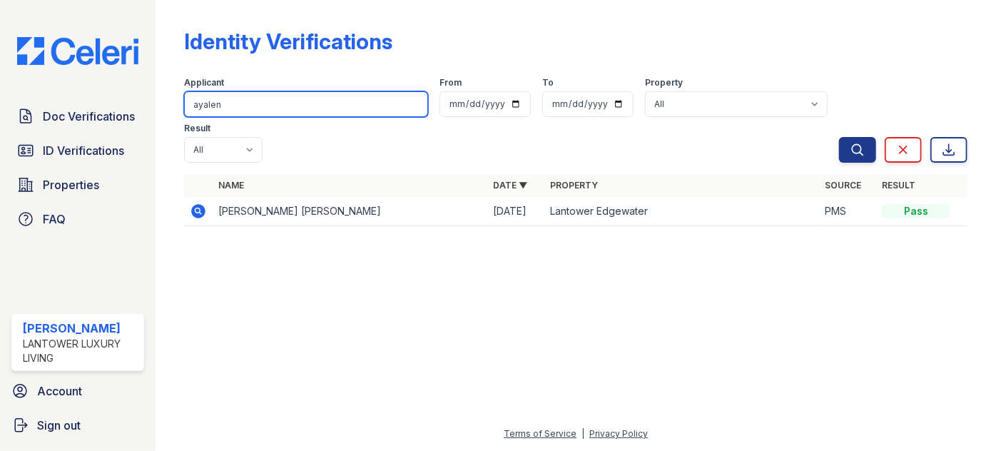
drag, startPoint x: 255, startPoint y: 107, endPoint x: 164, endPoint y: 118, distance: 91.3
click at [166, 116] on div "Identity Verifications Filter Applicant [GEOGRAPHIC_DATA] From To Property All …" at bounding box center [576, 225] width 841 height 451
type input "[PERSON_NAME]"
click at [839, 137] on button "Search" at bounding box center [857, 150] width 37 height 26
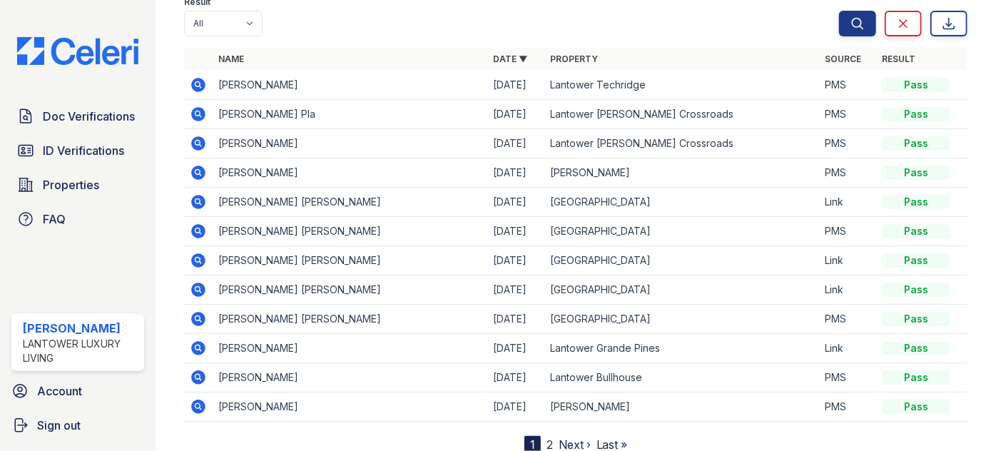
scroll to position [129, 0]
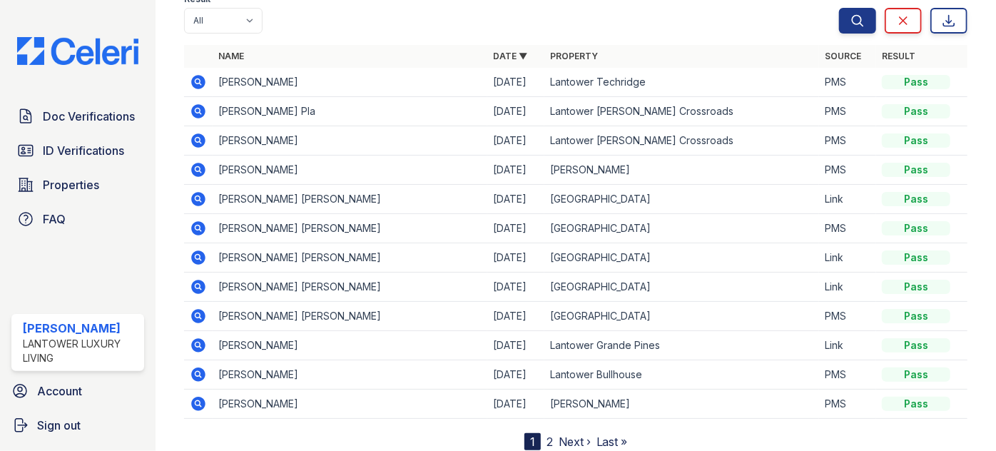
click at [537, 433] on nav "1 2 Next › Last »" at bounding box center [577, 441] width 104 height 17
click at [547, 435] on link "2" at bounding box center [550, 442] width 6 height 14
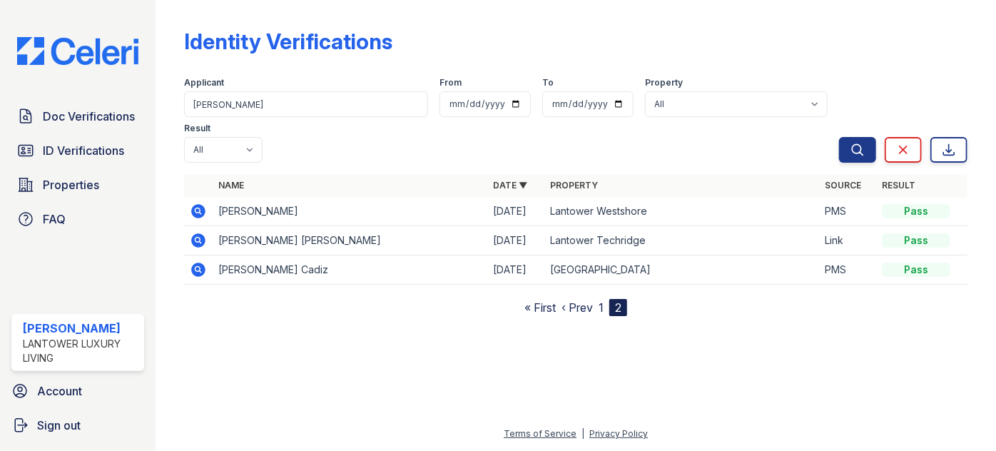
click at [602, 301] on link "1" at bounding box center [601, 308] width 5 height 14
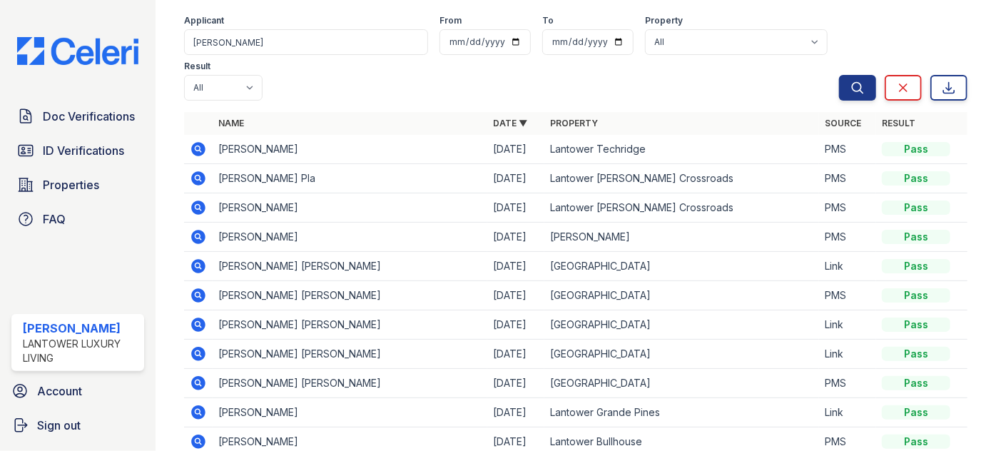
scroll to position [64, 0]
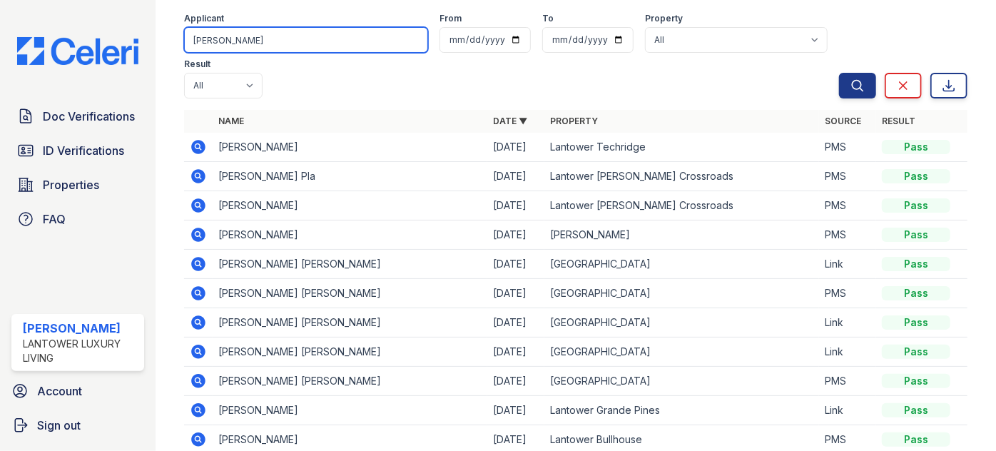
drag, startPoint x: 236, startPoint y: 32, endPoint x: 224, endPoint y: 34, distance: 11.5
click at [236, 34] on input "mora" at bounding box center [306, 40] width 244 height 26
drag, startPoint x: 224, startPoint y: 34, endPoint x: 178, endPoint y: 32, distance: 45.7
click at [183, 30] on div "Identity Verifications Filter Applicant mora From To Property All Lantower Ambr…" at bounding box center [575, 237] width 795 height 602
type input "yeni"
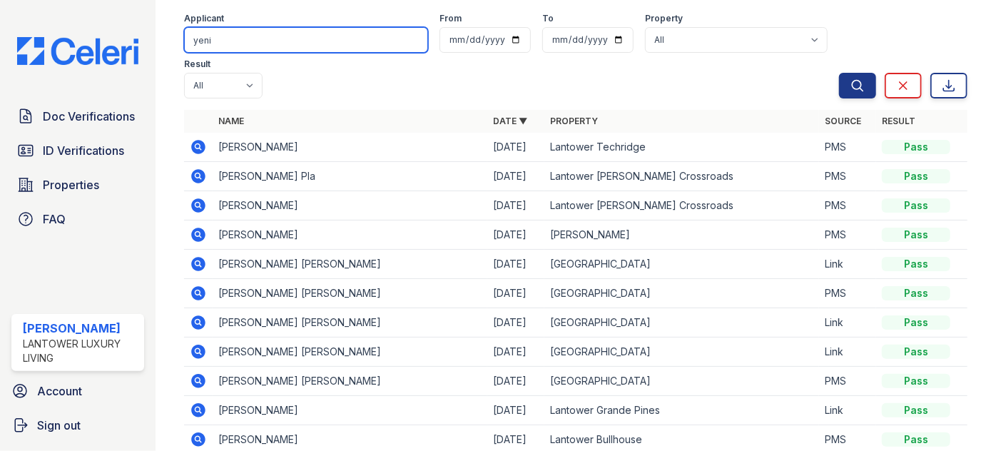
click at [839, 73] on button "Search" at bounding box center [857, 86] width 37 height 26
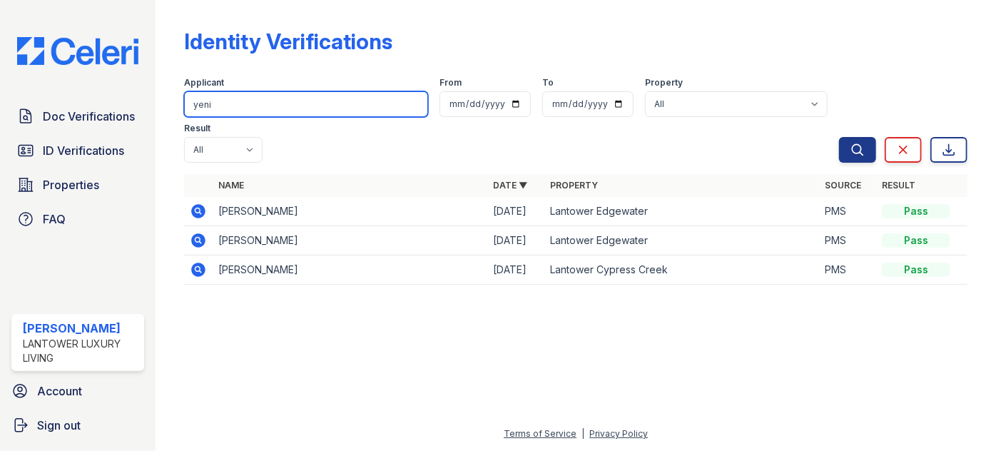
drag, startPoint x: 246, startPoint y: 106, endPoint x: 182, endPoint y: 111, distance: 63.7
click at [156, 100] on div "Doc Verifications ID Verifications Properties FAQ Paola Materan Orozco Lantower…" at bounding box center [498, 225] width 996 height 451
type input "mora gom"
click at [839, 137] on button "Search" at bounding box center [857, 150] width 37 height 26
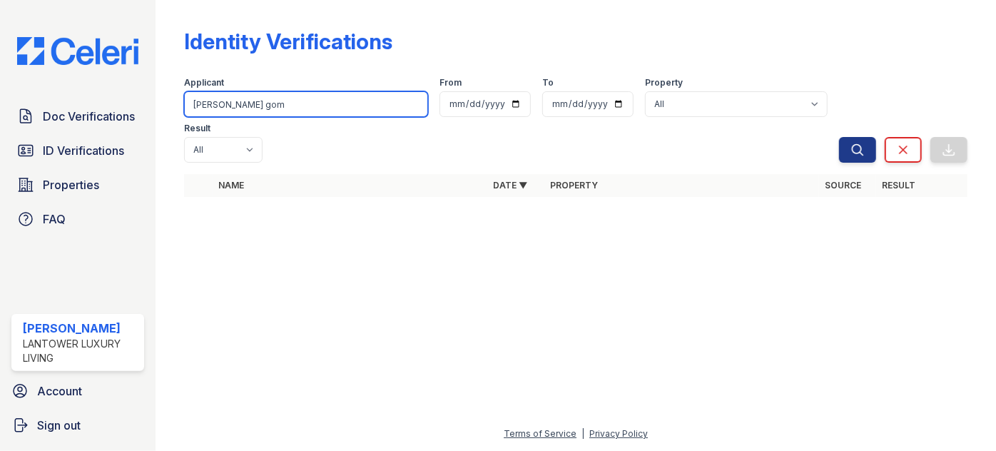
drag, startPoint x: 234, startPoint y: 106, endPoint x: 318, endPoint y: 118, distance: 85.2
click at [300, 108] on input "mora gom" at bounding box center [306, 104] width 244 height 26
type input "m"
type input "gomez"
click at [839, 137] on button "Search" at bounding box center [857, 150] width 37 height 26
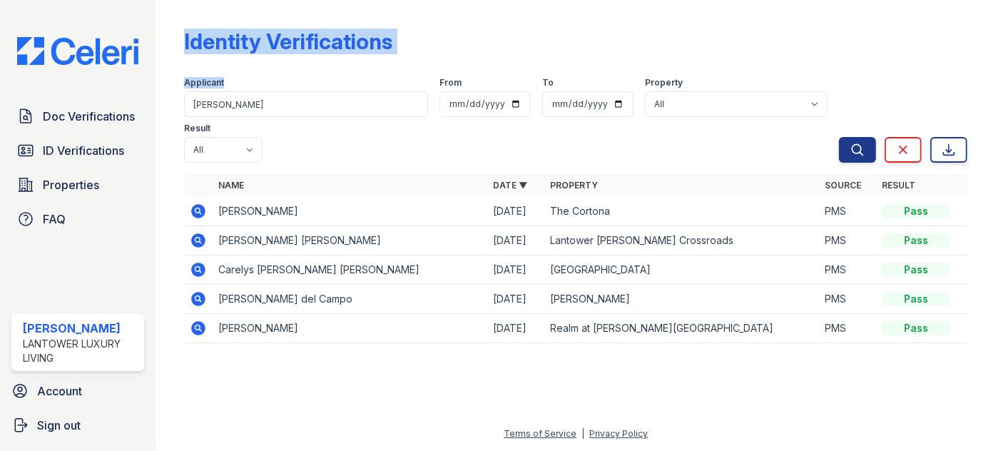
drag, startPoint x: 199, startPoint y: 93, endPoint x: 183, endPoint y: 101, distance: 18.5
click at [161, 101] on div "Identity Verifications Filter Applicant gomez From To Property All Lantower Amb…" at bounding box center [576, 225] width 841 height 451
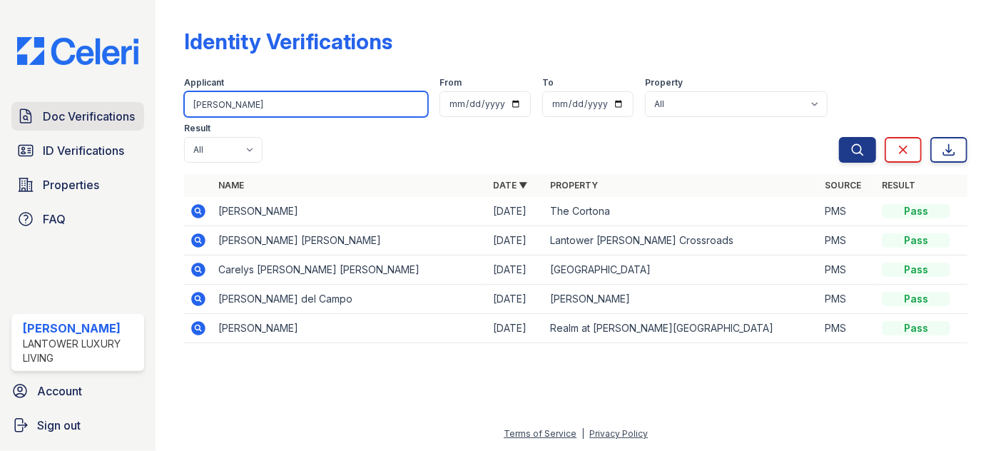
drag, startPoint x: 231, startPoint y: 99, endPoint x: 134, endPoint y: 106, distance: 96.7
click at [153, 104] on div "Doc Verifications ID Verifications Properties FAQ Paola Materan Orozco Lantower…" at bounding box center [498, 225] width 996 height 451
type input "mora"
click at [839, 137] on button "Search" at bounding box center [857, 150] width 37 height 26
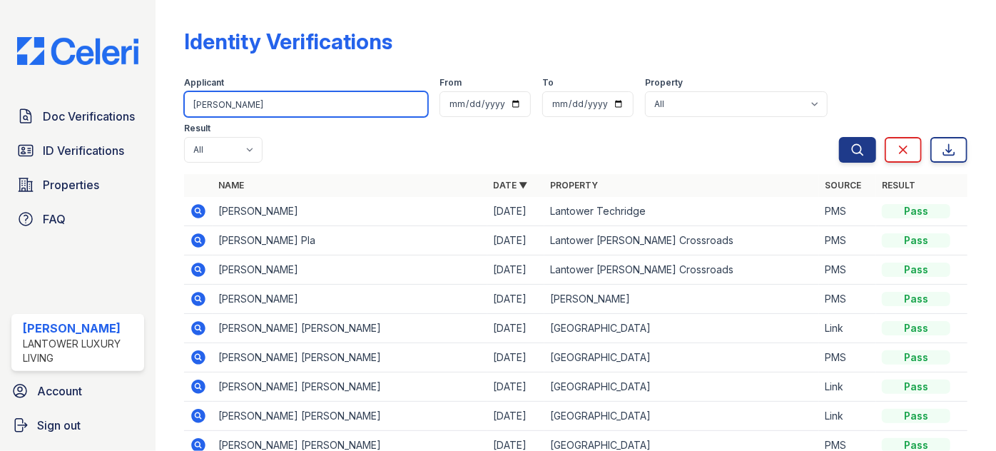
drag, startPoint x: 248, startPoint y: 101, endPoint x: 176, endPoint y: 99, distance: 72.1
click at [178, 99] on div "Identity Verifications Filter Applicant mora From To Property All Lantower Ambr…" at bounding box center [576, 225] width 841 height 451
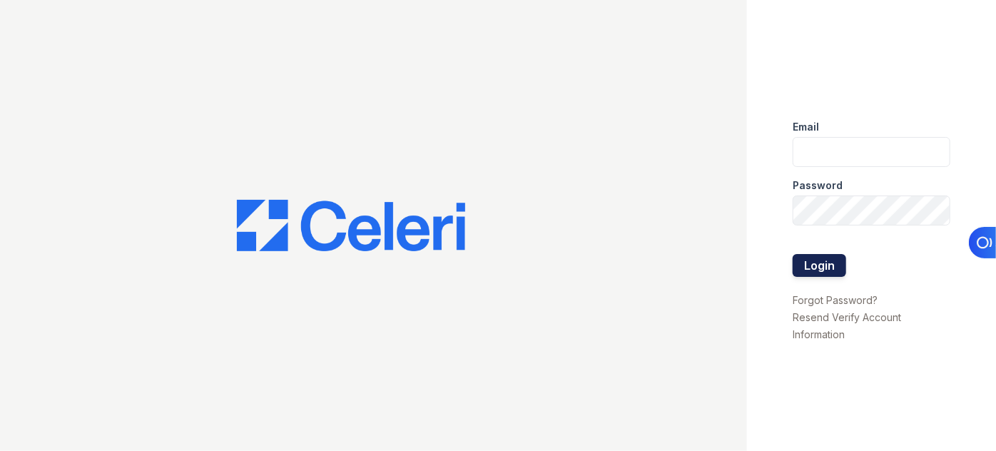
type input "[EMAIL_ADDRESS][DOMAIN_NAME]"
click at [829, 263] on button "Login" at bounding box center [820, 265] width 54 height 23
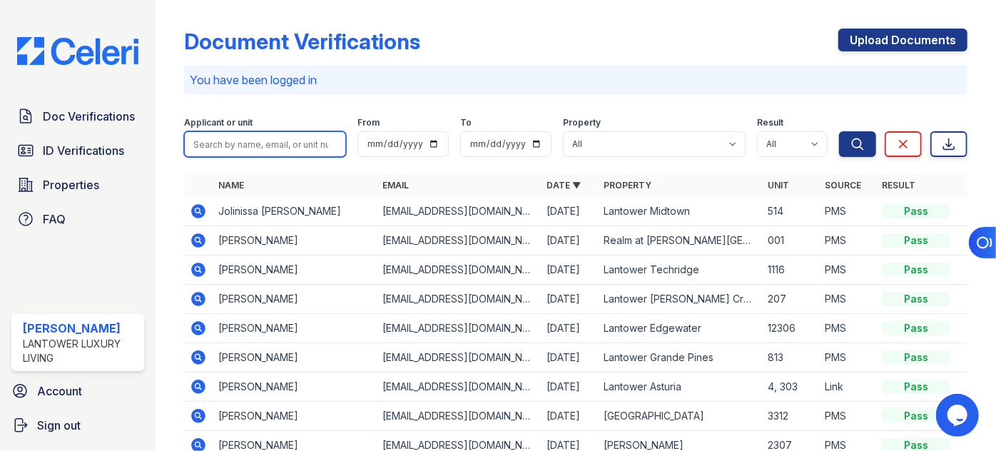
drag, startPoint x: 282, startPoint y: 148, endPoint x: 271, endPoint y: 144, distance: 12.0
click at [281, 148] on input "search" at bounding box center [265, 144] width 162 height 26
paste input "Yordanys"
type input "Yordanys"
click at [839, 131] on button "Search" at bounding box center [857, 144] width 37 height 26
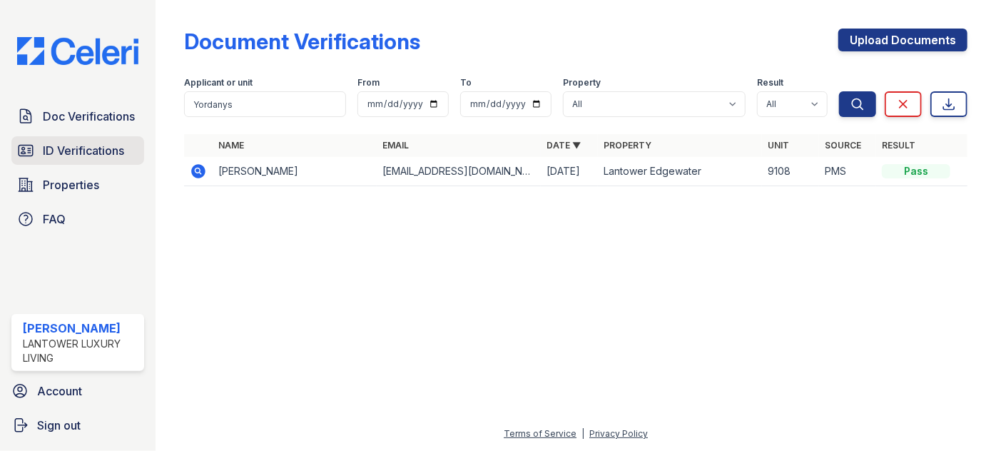
click at [61, 142] on span "ID Verifications" at bounding box center [83, 150] width 81 height 17
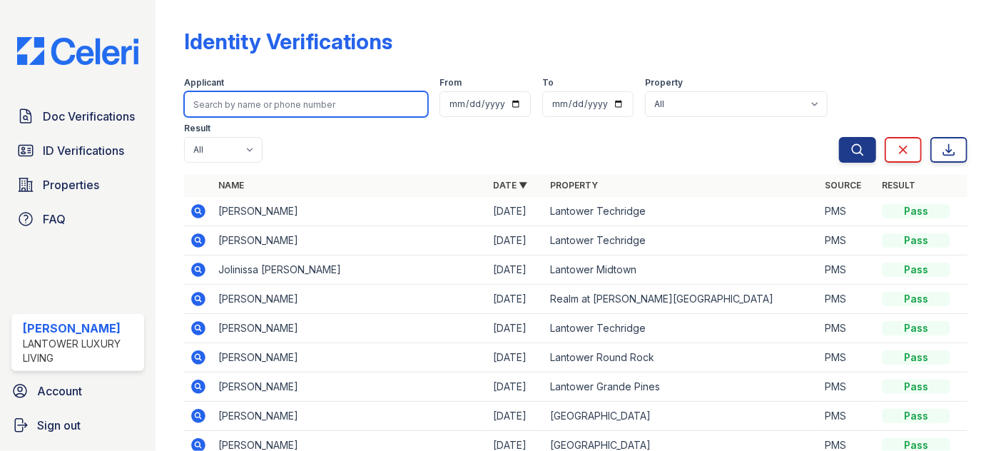
click at [252, 113] on input "search" at bounding box center [306, 104] width 244 height 26
paste input "Yordanys"
type input "Yordanys"
click at [839, 137] on button "Search" at bounding box center [857, 150] width 37 height 26
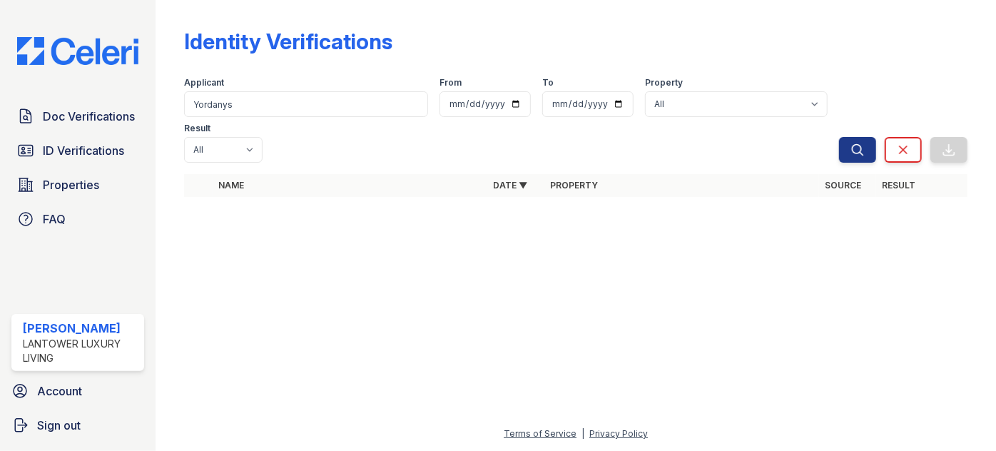
drag, startPoint x: 480, startPoint y: 203, endPoint x: 491, endPoint y: 169, distance: 35.4
click at [474, 234] on div at bounding box center [575, 329] width 795 height 191
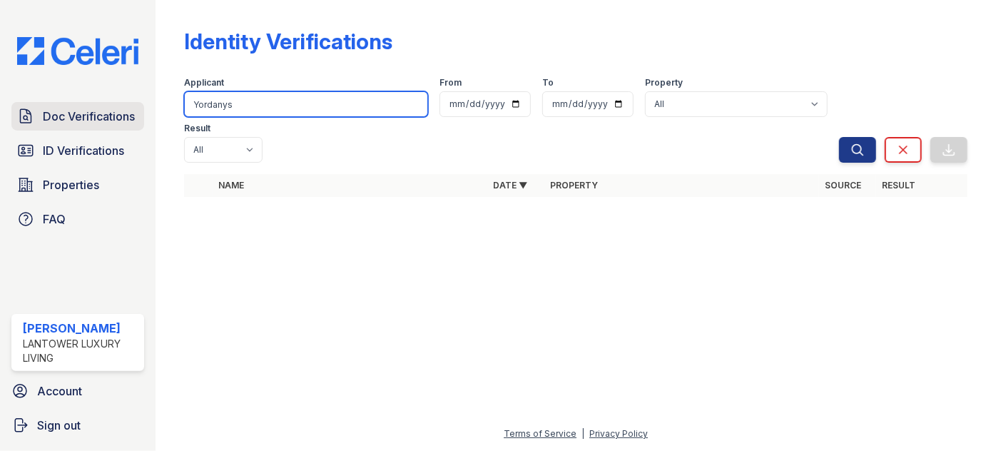
drag, startPoint x: 258, startPoint y: 108, endPoint x: 126, endPoint y: 106, distance: 132.8
click at [126, 106] on div "Doc Verifications ID Verifications Properties FAQ Paola Materan Orozco Lantower…" at bounding box center [498, 225] width 996 height 451
type input "haitema"
click at [839, 137] on button "Search" at bounding box center [857, 150] width 37 height 26
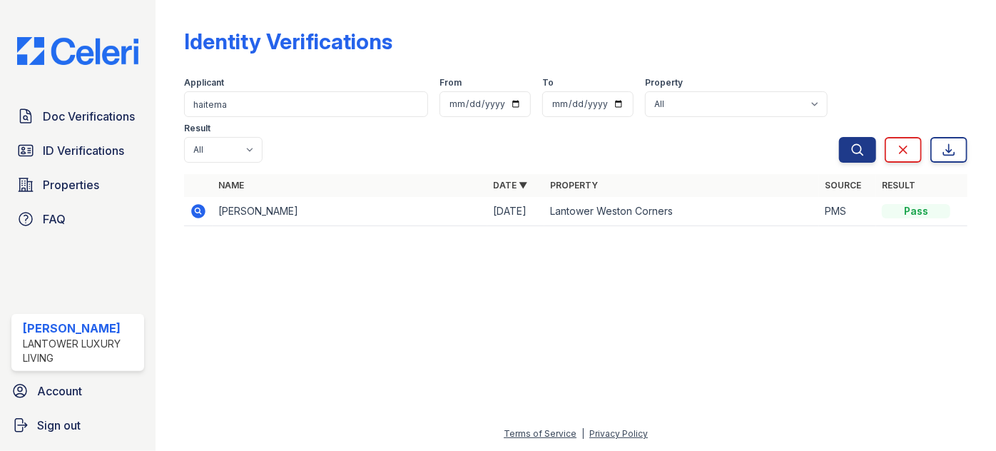
click at [192, 203] on icon at bounding box center [198, 211] width 17 height 17
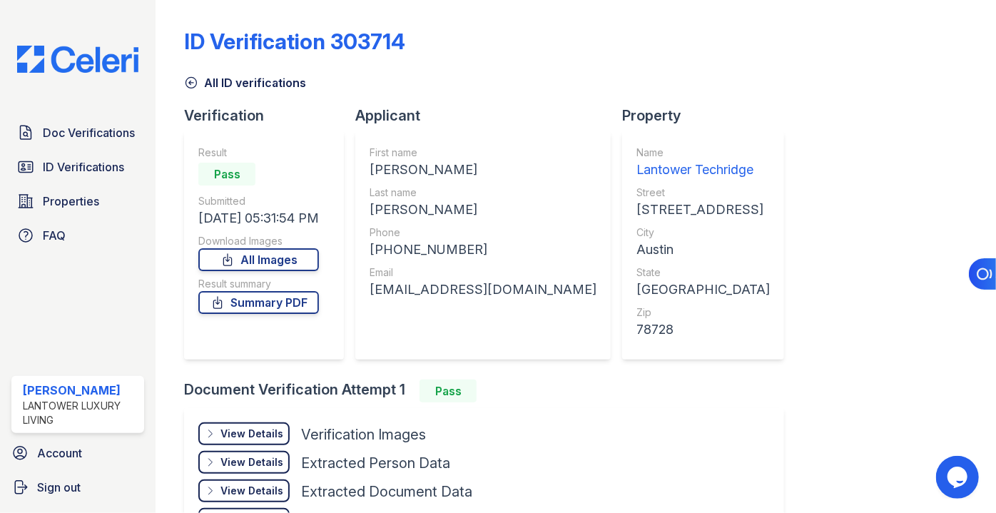
scroll to position [103, 0]
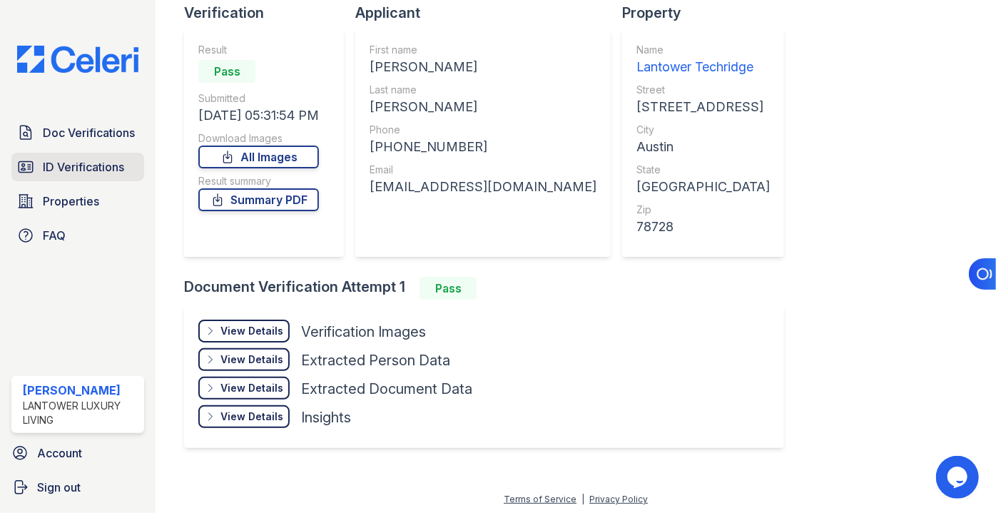
click at [76, 168] on span "ID Verifications" at bounding box center [83, 166] width 81 height 17
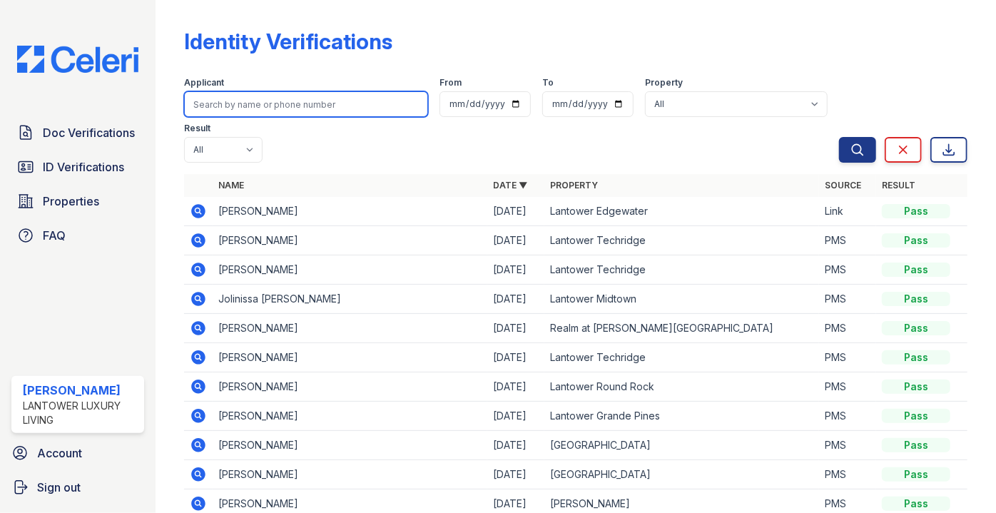
drag, startPoint x: 248, startPoint y: 104, endPoint x: 232, endPoint y: 111, distance: 17.2
click at [247, 104] on input "search" at bounding box center [306, 104] width 244 height 26
type input "[PERSON_NAME]"
click at [839, 137] on button "Search" at bounding box center [857, 150] width 37 height 26
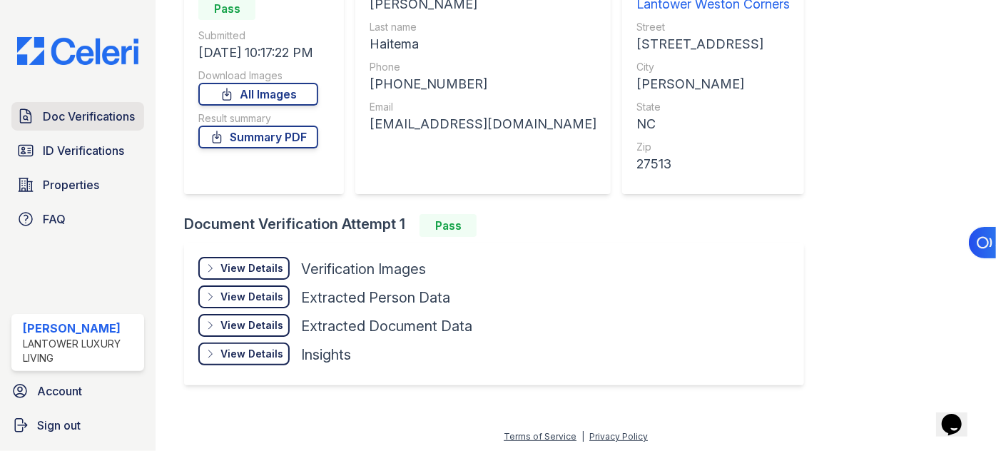
click at [89, 108] on span "Doc Verifications" at bounding box center [89, 116] width 92 height 17
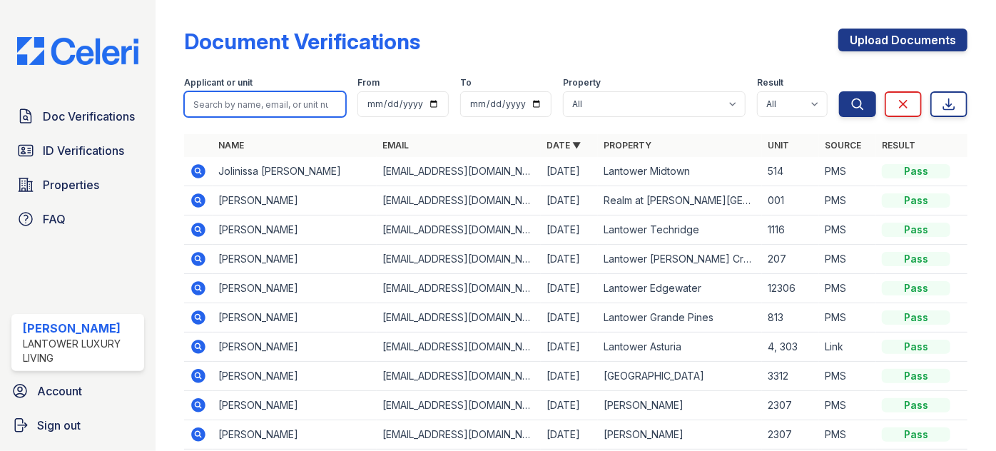
click at [257, 106] on input "search" at bounding box center [265, 104] width 162 height 26
type input "haitema"
click at [839, 91] on button "Search" at bounding box center [857, 104] width 37 height 26
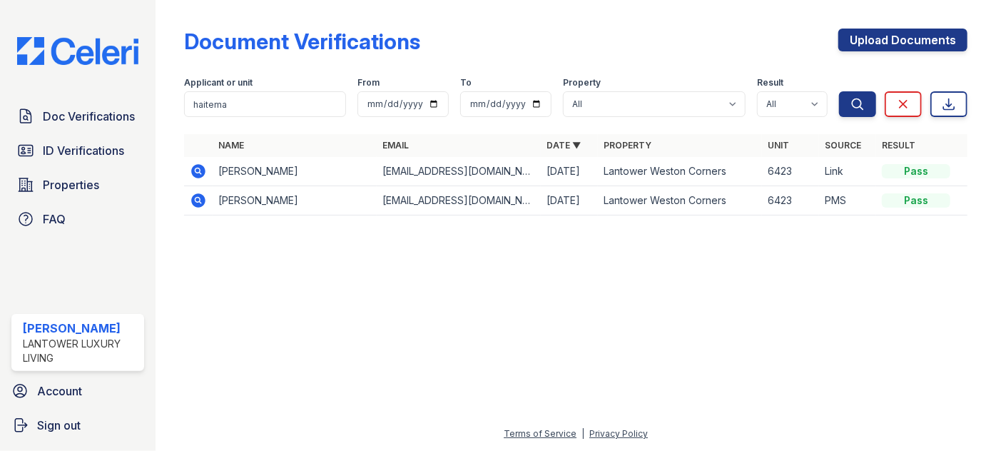
click at [193, 164] on icon at bounding box center [198, 171] width 17 height 17
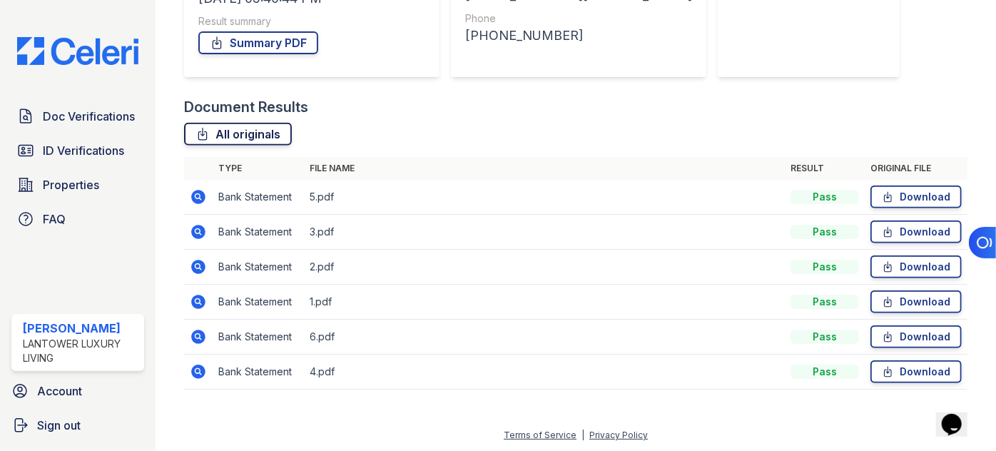
click at [266, 138] on link "All originals" at bounding box center [238, 134] width 108 height 23
